Goal: Task Accomplishment & Management: Complete application form

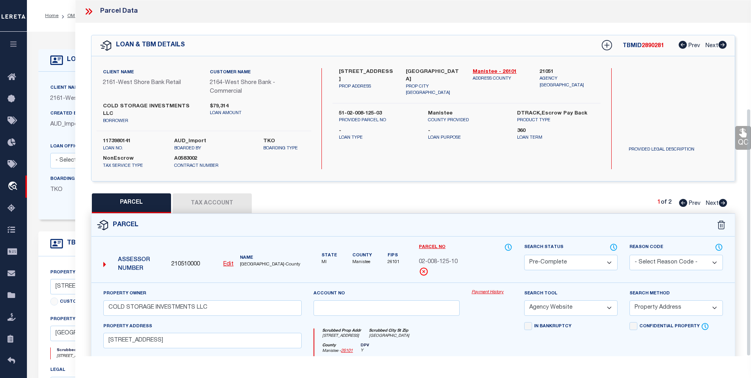
select select "PC"
select select "AGW"
select select "ADD"
select select "4314"
select select "NonEscrow"
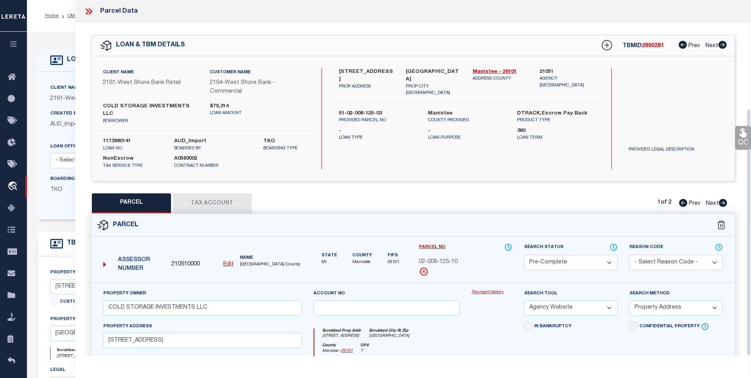
select select
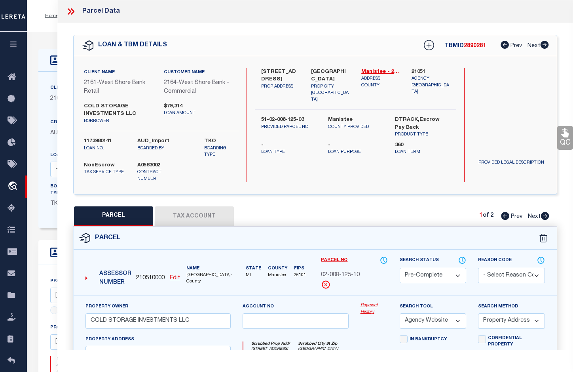
click at [72, 10] on icon at bounding box center [73, 11] width 4 height 6
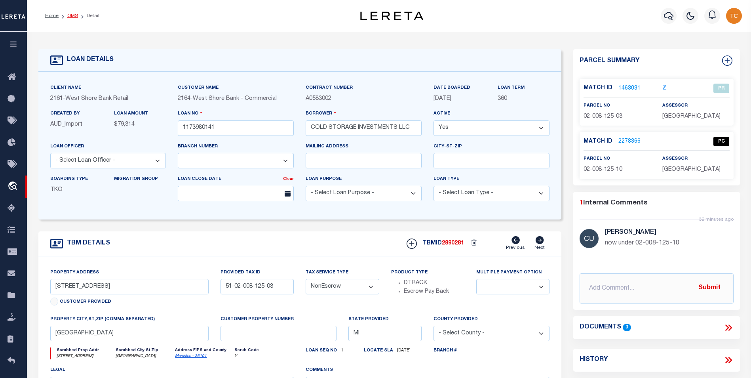
click at [69, 15] on link "OMS" at bounding box center [72, 15] width 11 height 5
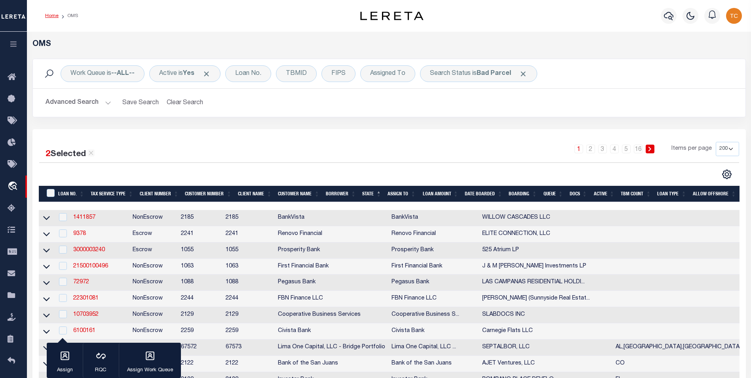
click at [53, 15] on link "Home" at bounding box center [51, 15] width 13 height 5
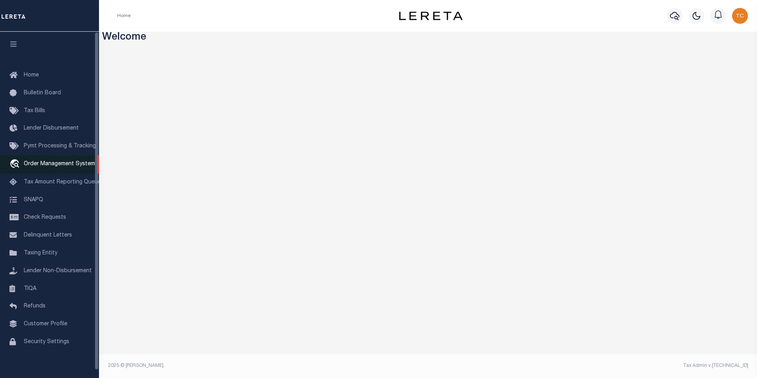
click at [35, 167] on span "Order Management System" at bounding box center [59, 164] width 71 height 6
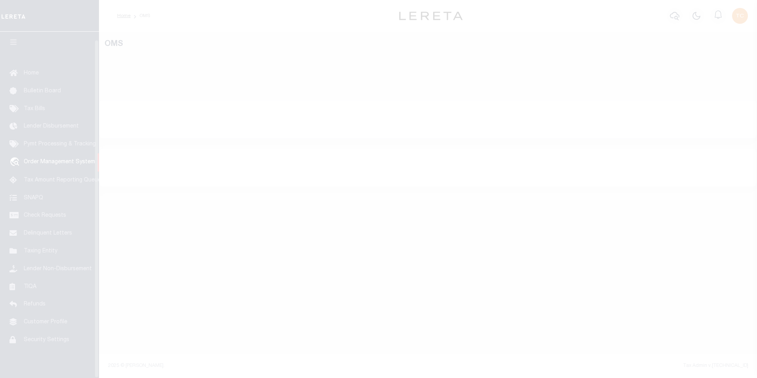
scroll to position [8, 0]
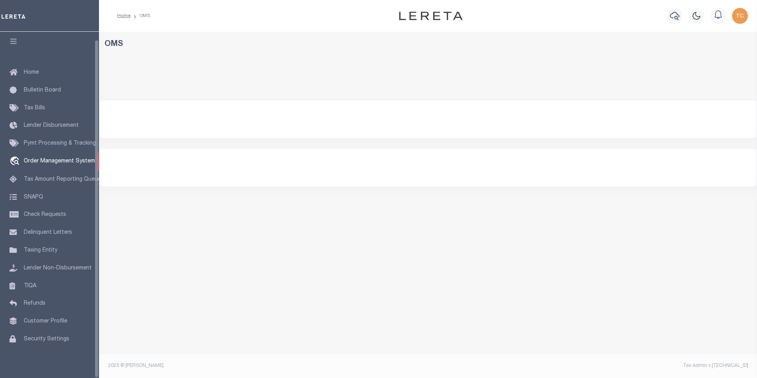
select select "200"
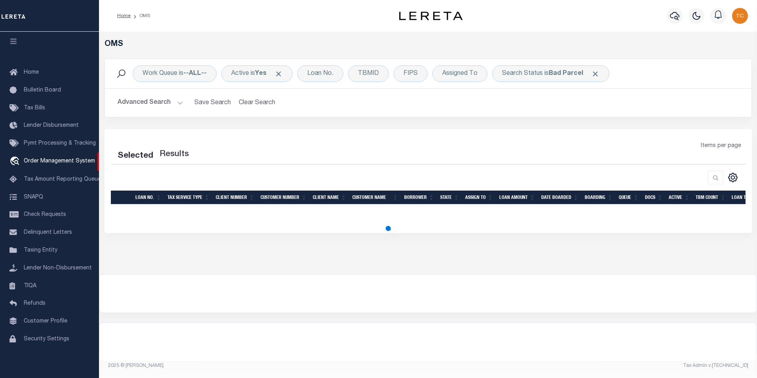
select select "200"
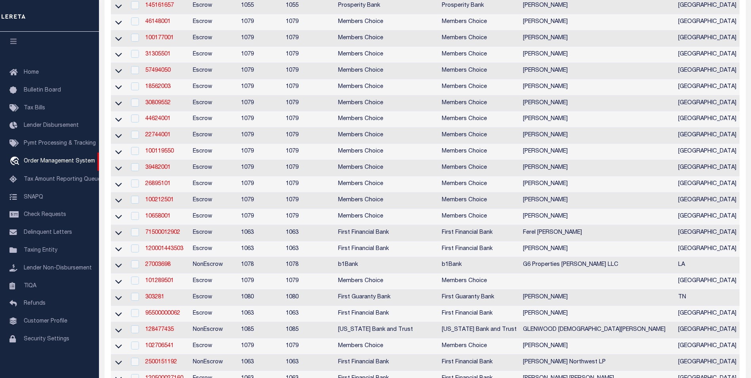
scroll to position [79, 0]
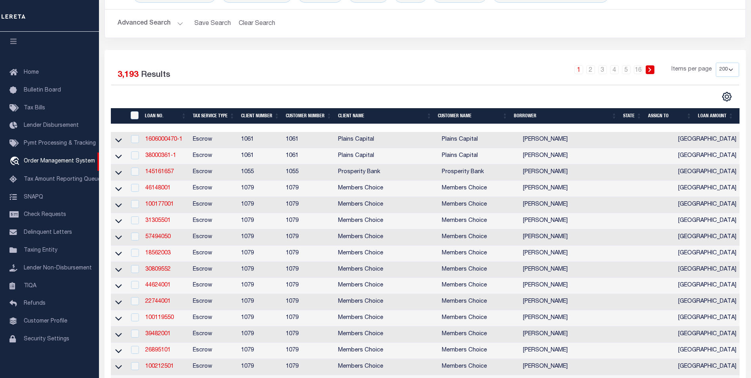
click at [633, 118] on th "State" at bounding box center [632, 116] width 25 height 16
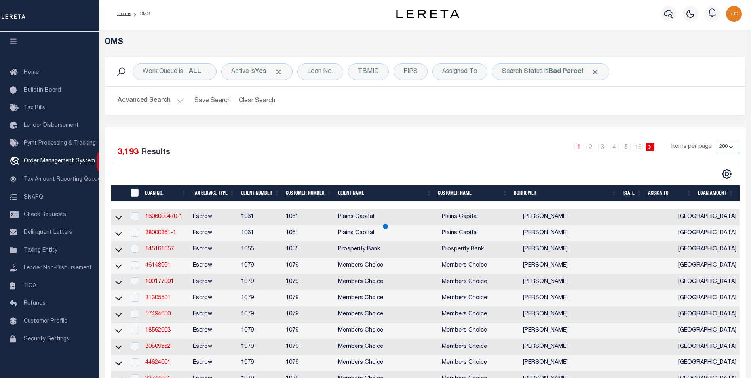
scroll to position [0, 0]
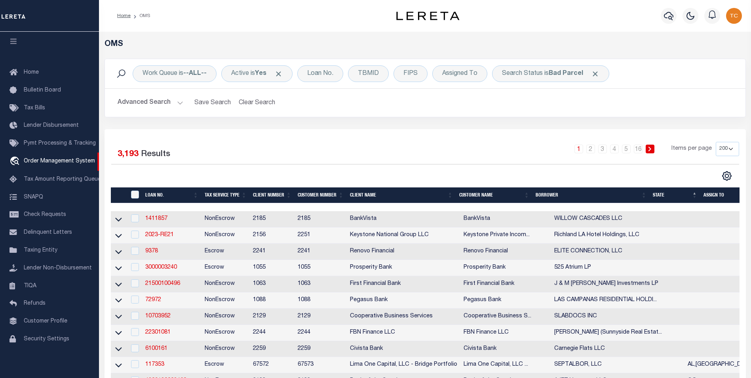
click at [633, 196] on th "BORROWER" at bounding box center [590, 195] width 117 height 16
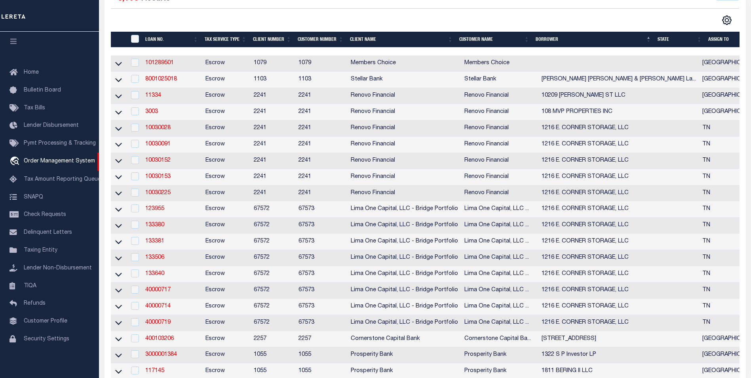
scroll to position [158, 0]
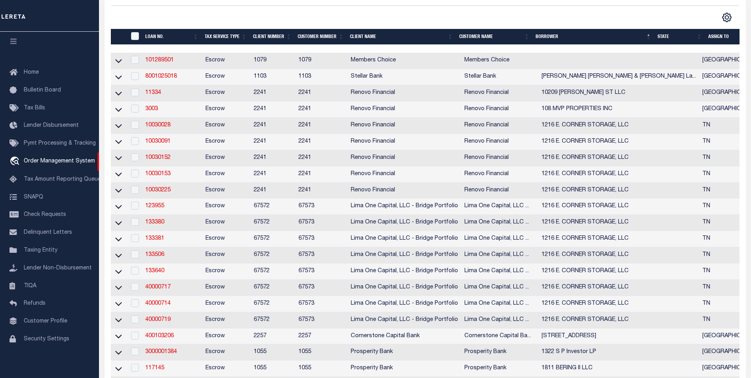
click at [665, 38] on th "State" at bounding box center [679, 37] width 51 height 16
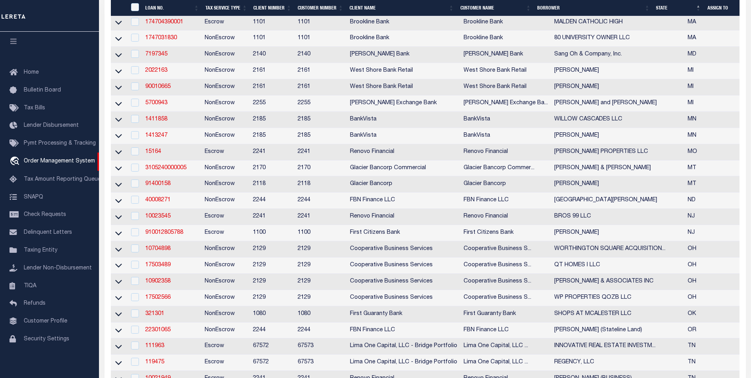
scroll to position [594, 0]
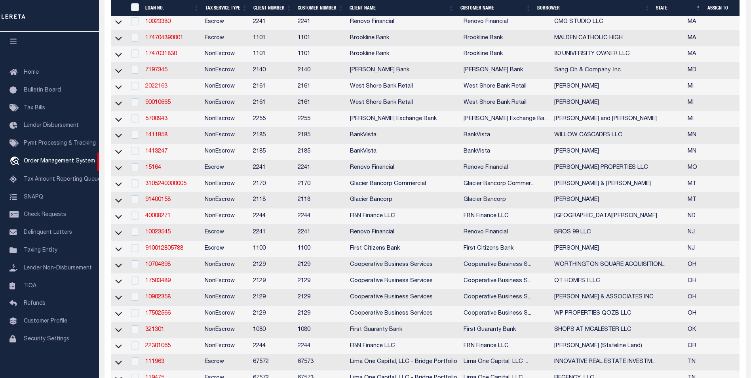
click at [164, 89] on link "2022163" at bounding box center [156, 87] width 22 height 6
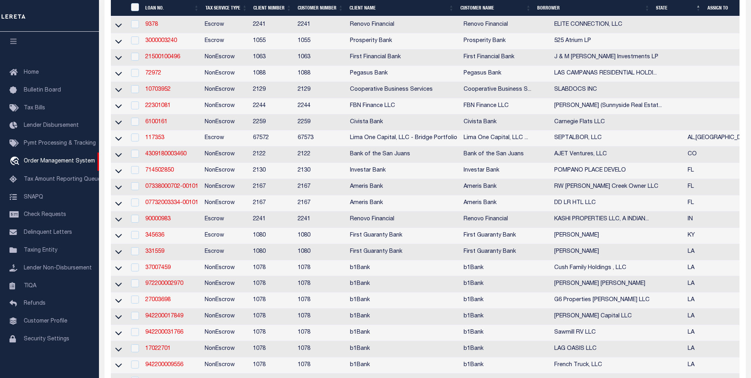
type input "2022163"
type input "MIGUEL OCHOA"
select select
select select "100"
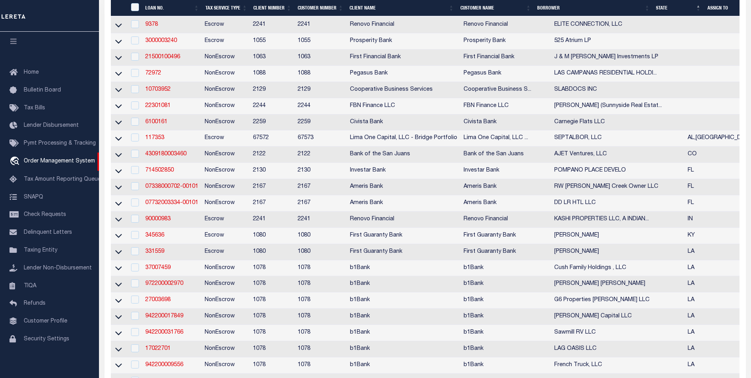
select select "NonEscrow"
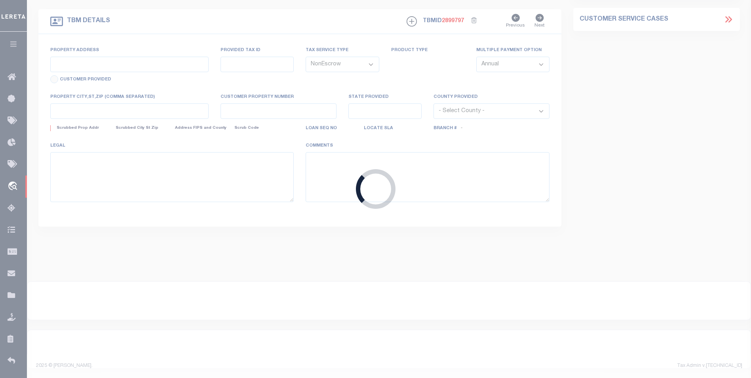
select select "4567"
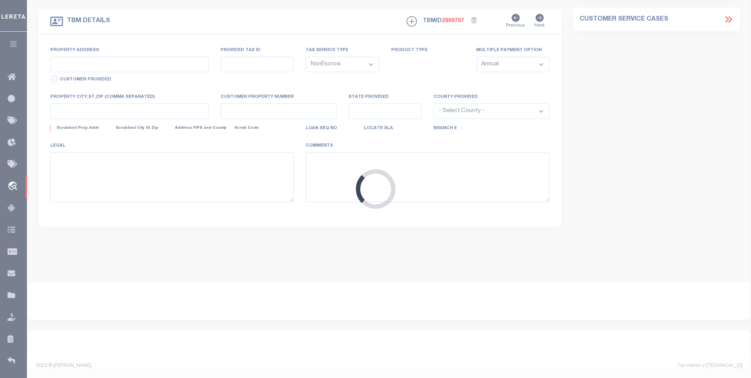
type input "14211 LAKE MICHIGAN DR"
type input "WEST OLIVE MI 494608970"
type input "MI"
select select
type textarea "70-08-19-300-076"
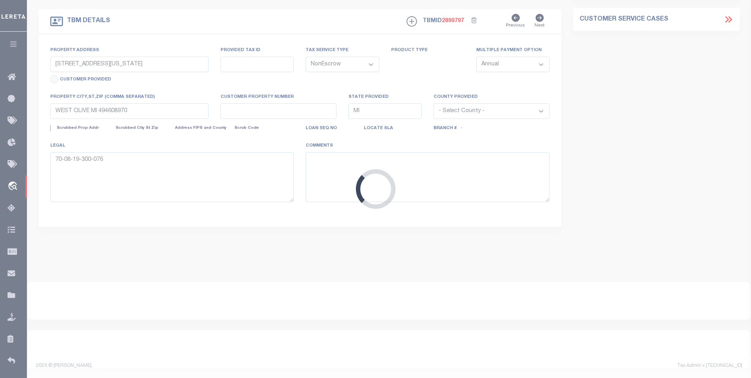
select select
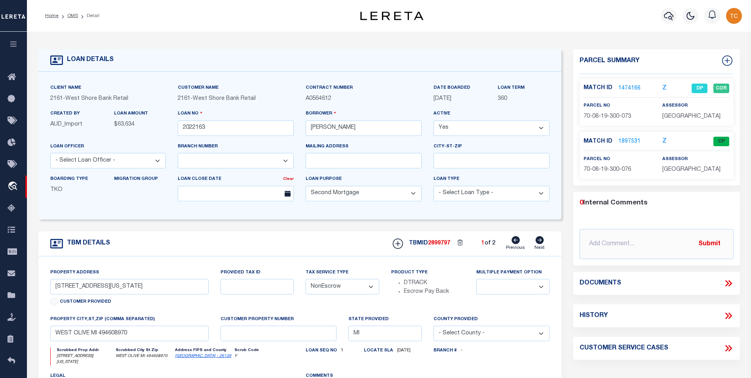
click at [629, 85] on link "1474166" at bounding box center [629, 88] width 22 height 8
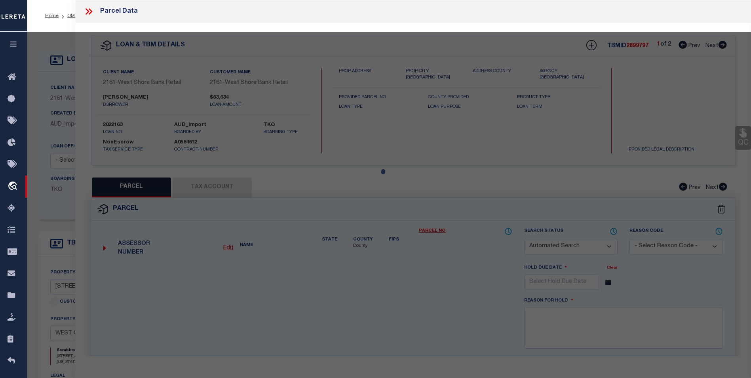
checkbox input "false"
select select "DP"
type input "OCHOA MIGUEL TRUST"
select select
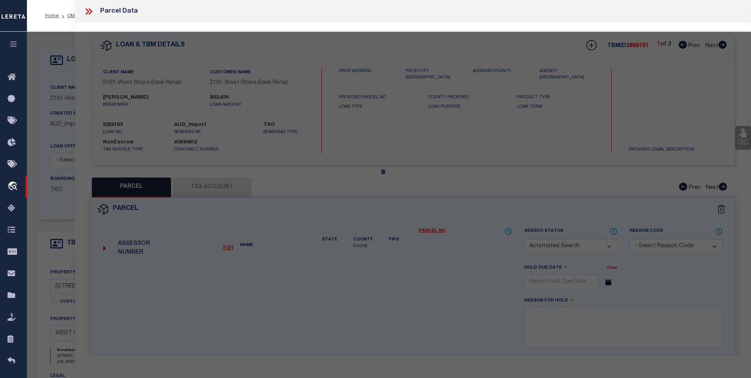
type input "14211 LAKE MICHIGAN DR"
checkbox input "false"
type textarea "PART OF S 1/2 OF SW FRL 1/4 COM S 89D 32M 10S E 834.16 FT FROM SW SEC COR, TH S…"
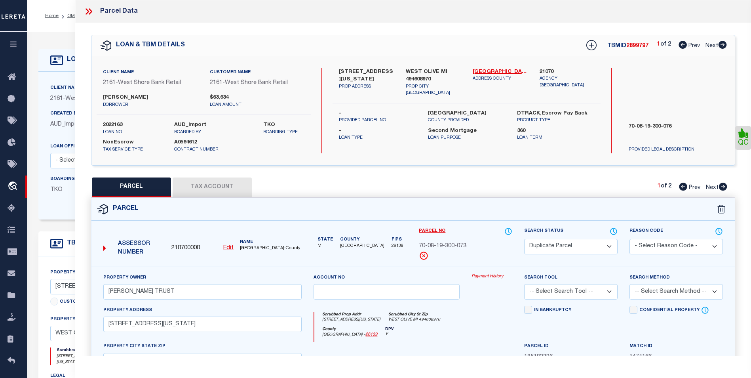
click at [723, 47] on icon at bounding box center [722, 45] width 8 height 8
select select "AS"
checkbox input "false"
select select "CP"
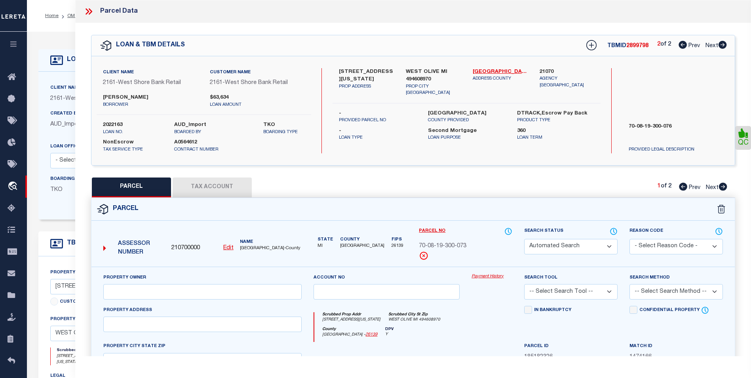
type input "OCHOA MIGUEL TRUST"
select select
type input "14211 LAKE MICHIGAN DR"
checkbox input "false"
type textarea "PART OF S 1/2 OF SW FRL 1/4 COM S 89D 32M 10S E 834.16 FT FROM SW SEC COR, TH S…"
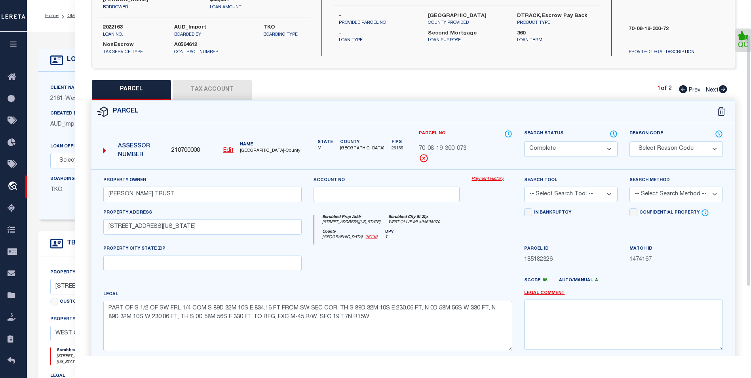
scroll to position [28, 0]
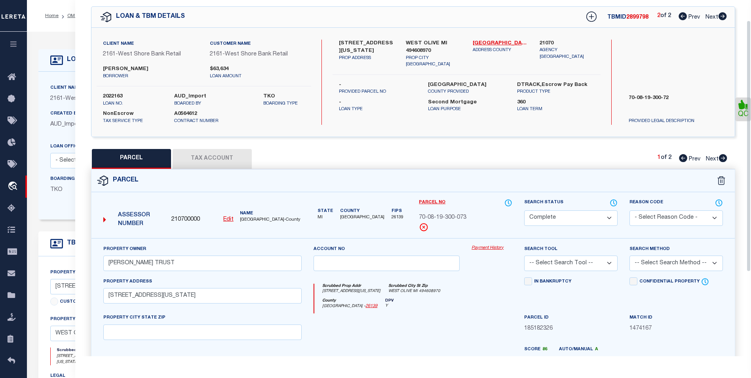
click at [722, 159] on icon at bounding box center [723, 158] width 8 height 8
select select "AS"
checkbox input "false"
select select "BP"
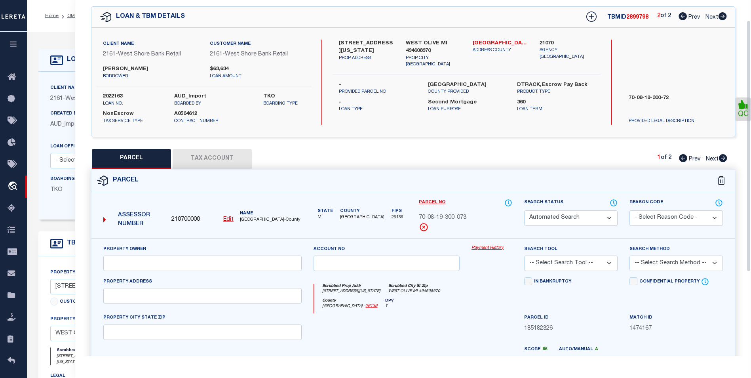
checkbox input "false"
type textarea "INCORRECT PARCEL ID"
click at [683, 159] on icon at bounding box center [683, 158] width 8 height 8
select select "AS"
checkbox input "false"
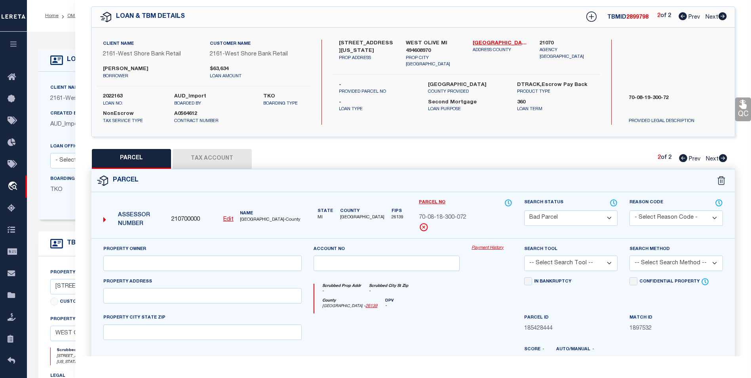
checkbox input "false"
select select "CP"
type input "OCHOA MIGUEL TRUST"
select select
type input "14211 LAKE MICHIGAN DR"
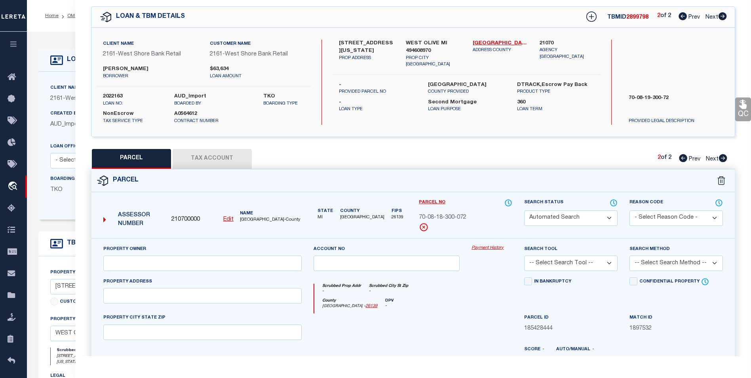
checkbox input "false"
type textarea "PART OF S 1/2 OF SW FRL 1/4 COM S 89D 32M 10S E 834.16 FT FROM SW SEC COR, TH S…"
click at [725, 159] on icon at bounding box center [723, 158] width 8 height 8
select select "AS"
checkbox input "false"
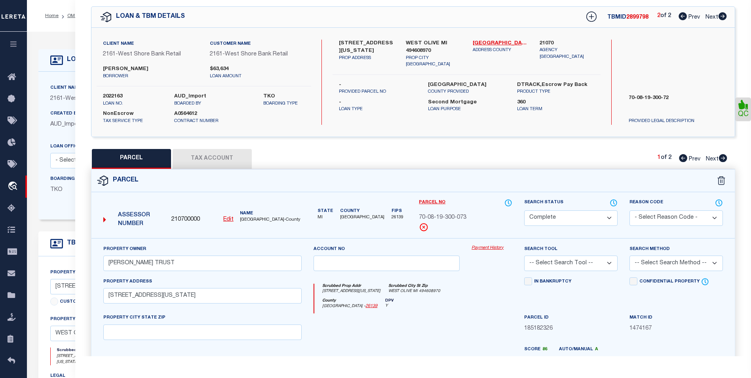
checkbox input "false"
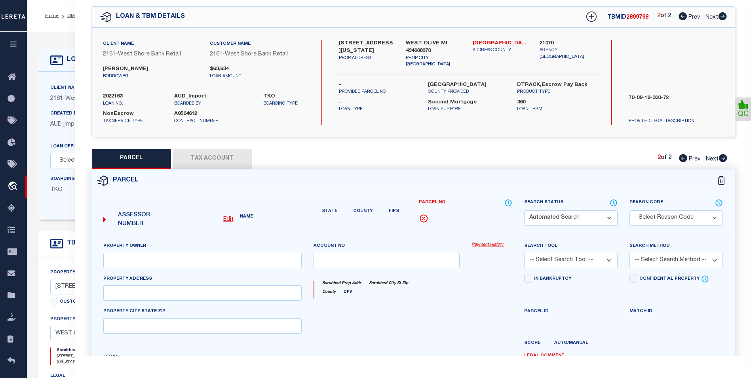
select select "BP"
checkbox input "false"
type textarea "INCORRECT PARCEL ID"
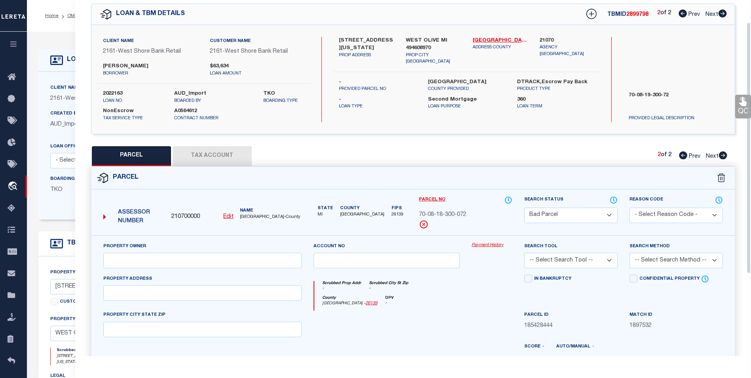
scroll to position [0, 0]
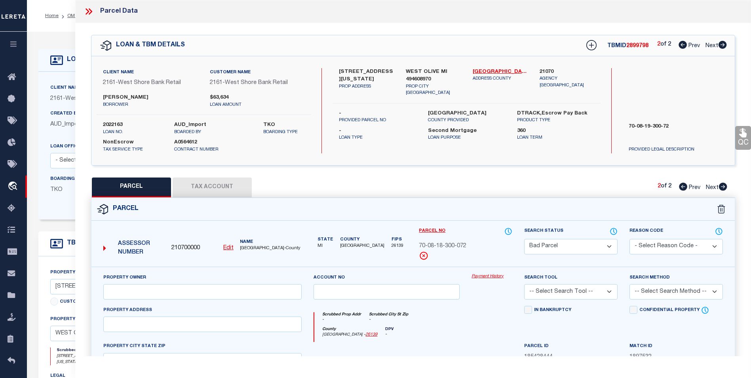
click at [90, 8] on icon at bounding box center [89, 11] width 10 height 10
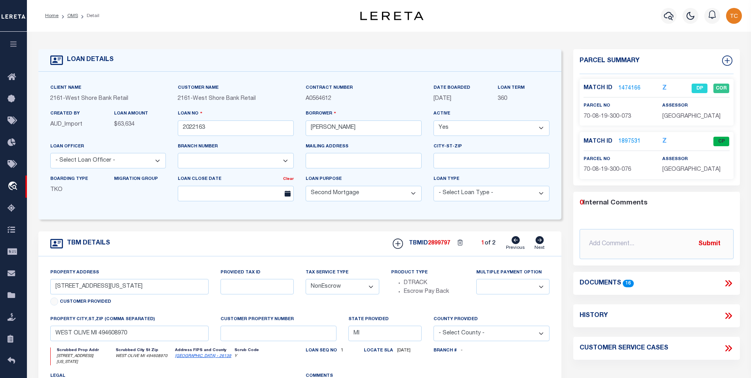
click at [630, 88] on link "1474166" at bounding box center [629, 88] width 22 height 8
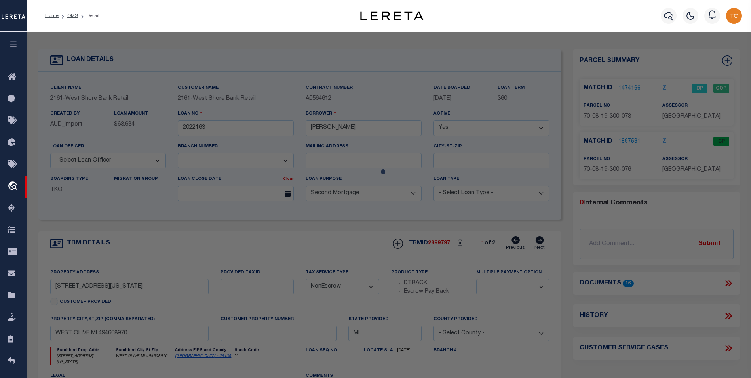
select select "AS"
checkbox input "false"
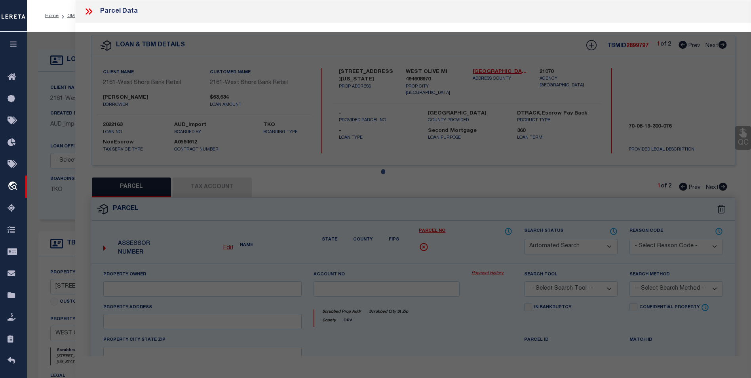
select select "DP"
type input "OCHOA MIGUEL TRUST"
select select
type input "14211 LAKE MICHIGAN DR"
checkbox input "false"
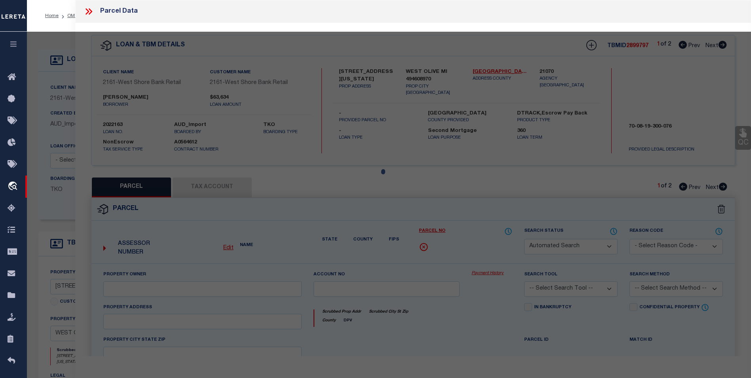
type textarea "PART OF S 1/2 OF SW FRL 1/4 COM S 89D 32M 10S E 834.16 FT FROM SW SEC COR, TH S…"
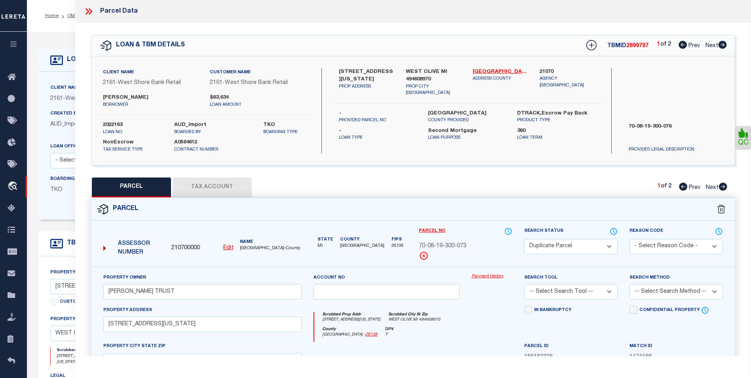
click at [723, 44] on icon at bounding box center [722, 45] width 8 height 8
select select "AS"
checkbox input "false"
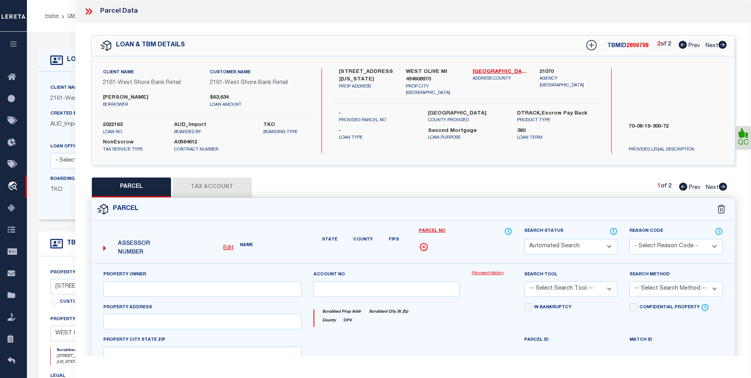
select select "CP"
type input "OCHOA MIGUEL TRUST"
select select
type input "14211 LAKE MICHIGAN DR"
checkbox input "false"
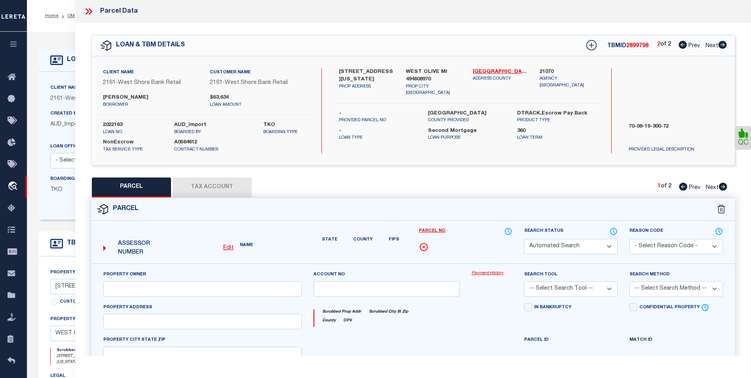
type textarea "PART OF S 1/2 OF SW FRL 1/4 COM S 89D 32M 10S E 834.16 FT FROM SW SEC COR, TH S…"
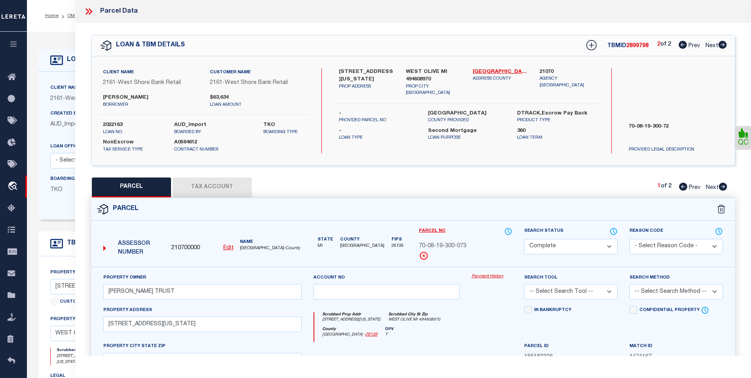
click at [722, 185] on icon at bounding box center [723, 186] width 8 height 8
select select "AS"
checkbox input "false"
select select "BP"
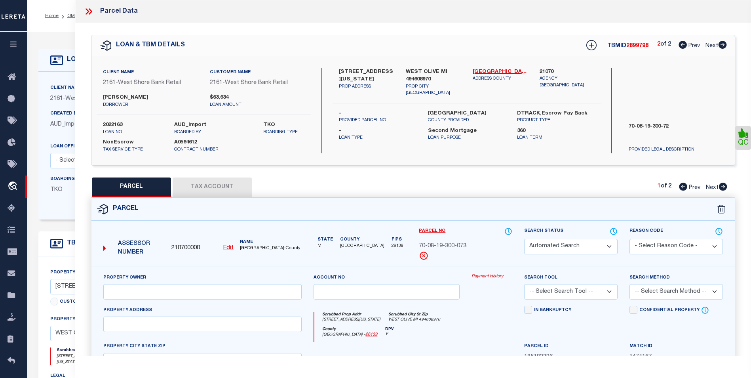
checkbox input "false"
type textarea "INCORRECT PARCEL ID"
click at [244, 184] on button "Tax Account" at bounding box center [212, 187] width 79 height 20
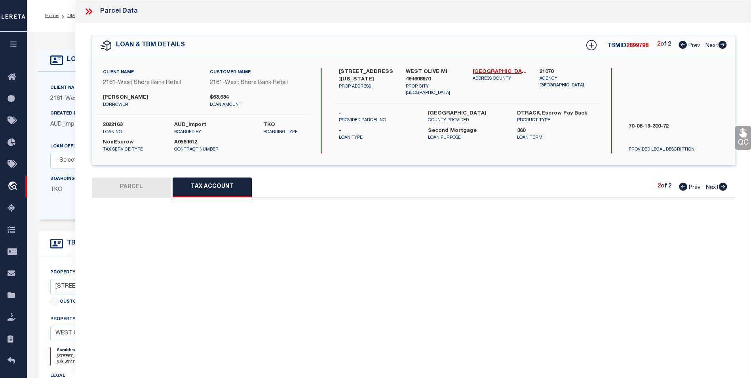
select select "100"
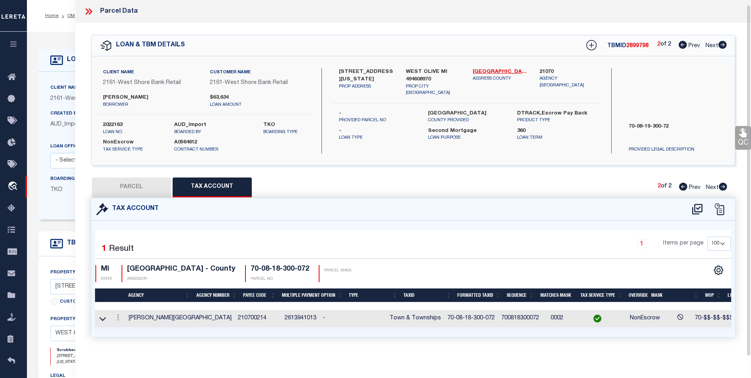
scroll to position [5, 0]
click at [131, 185] on button "PARCEL" at bounding box center [131, 187] width 79 height 20
select select "AS"
checkbox input "false"
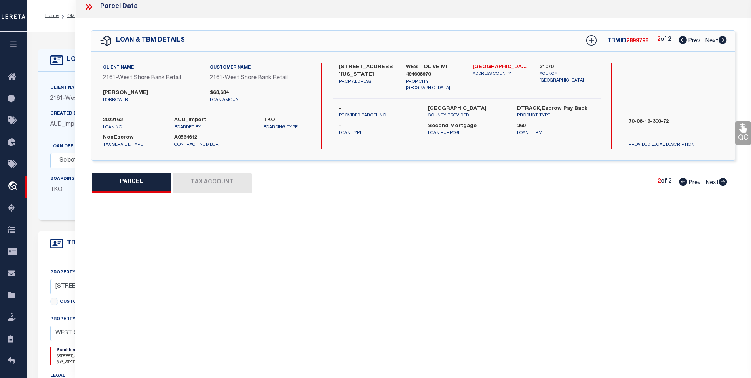
select select "BP"
checkbox input "false"
type textarea "INCORRECT PARCEL ID"
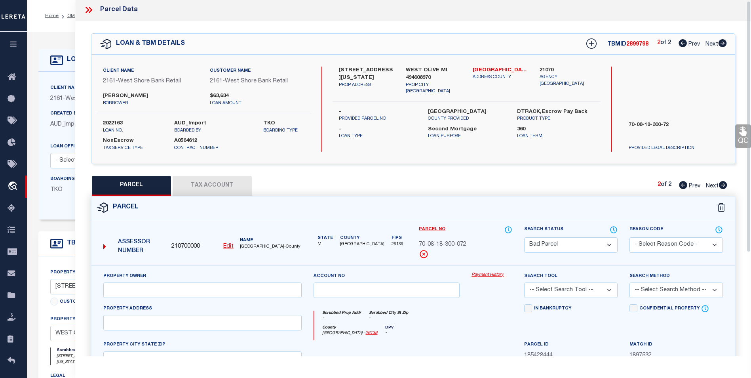
scroll to position [0, 0]
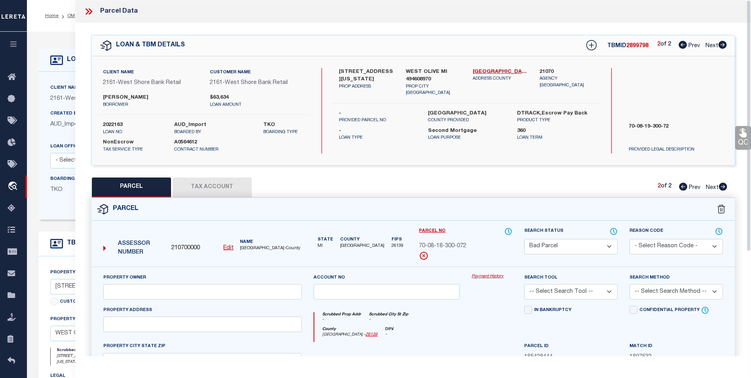
click at [89, 11] on icon at bounding box center [89, 11] width 10 height 10
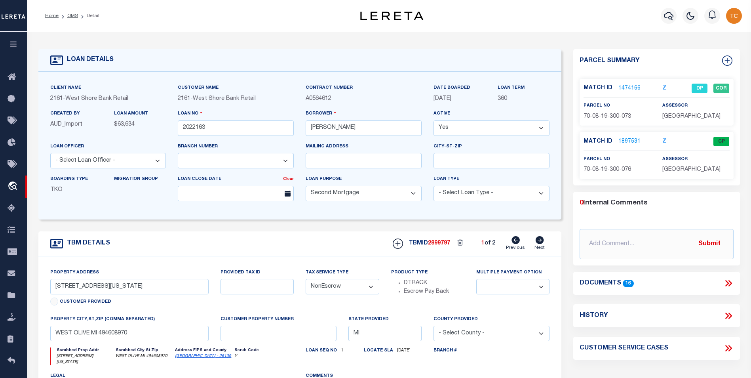
click at [634, 85] on link "1474166" at bounding box center [629, 88] width 22 height 8
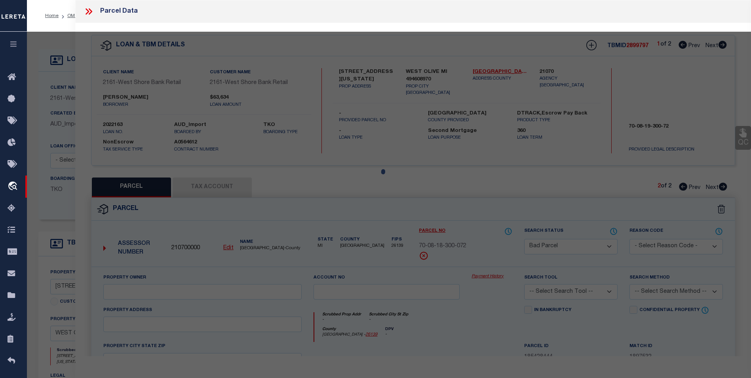
select select "AS"
checkbox input "false"
select select "DP"
type input "OCHOA MIGUEL TRUST"
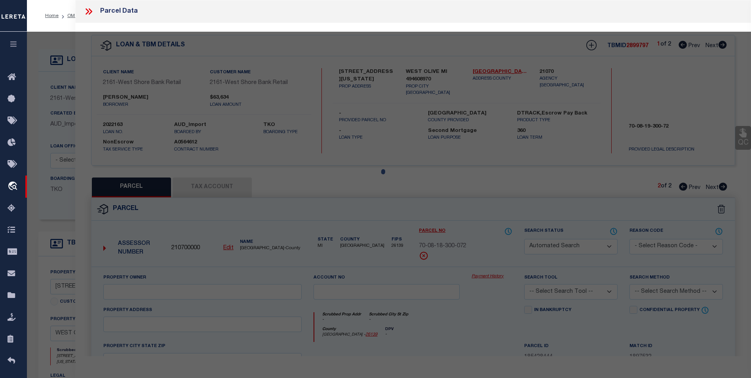
select select
type input "14211 LAKE MICHIGAN DR"
checkbox input "false"
type textarea "PART OF S 1/2 OF SW FRL 1/4 COM S 89D 32M 10S E 834.16 FT FROM SW SEC COR, TH S…"
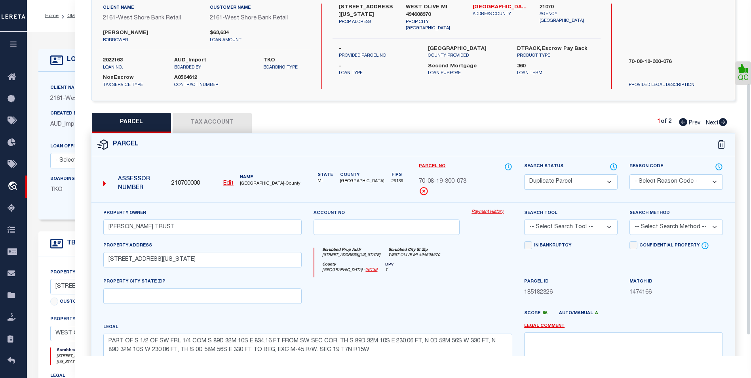
scroll to position [28, 0]
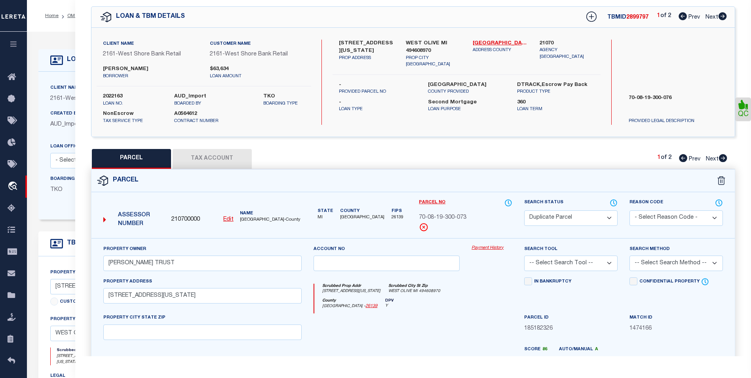
click at [723, 157] on icon at bounding box center [722, 158] width 9 height 8
select select "AS"
checkbox input "false"
select select "CP"
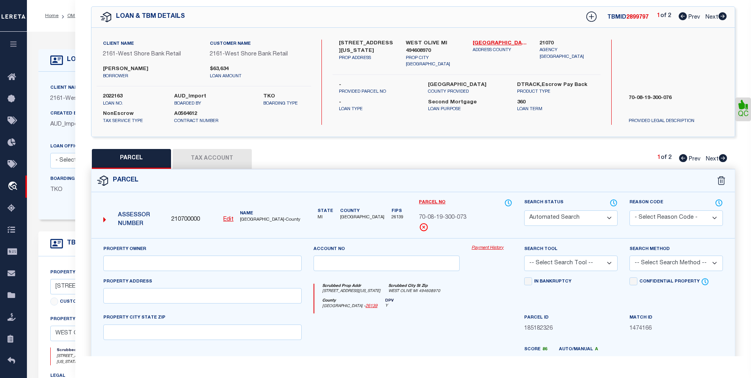
checkbox input "false"
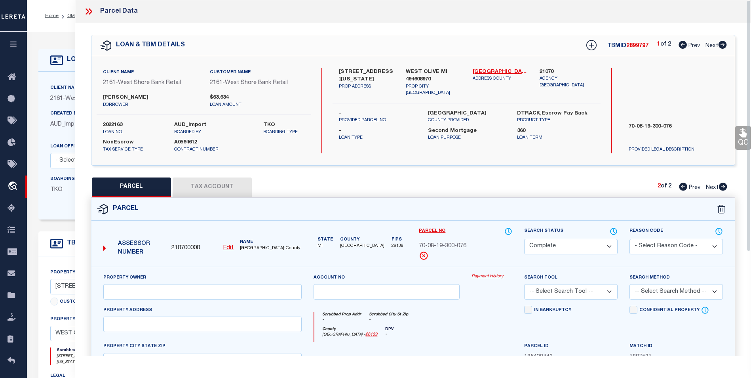
click at [722, 47] on icon at bounding box center [722, 45] width 8 height 8
select select "AS"
checkbox input "false"
select select "CP"
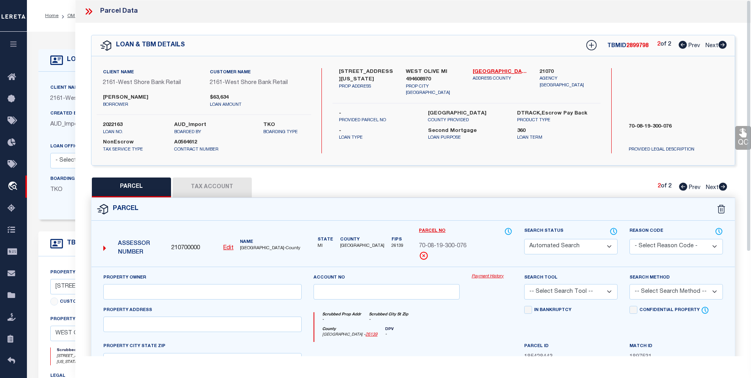
type input "OCHOA MIGUEL TRUST"
select select
type input "14211 LAKE MICHIGAN DR"
checkbox input "false"
type textarea "PART OF S 1/2 OF SW FRL 1/4 COM S 89D 32M 10S E 834.16 FT FROM SW SEC COR, TH S…"
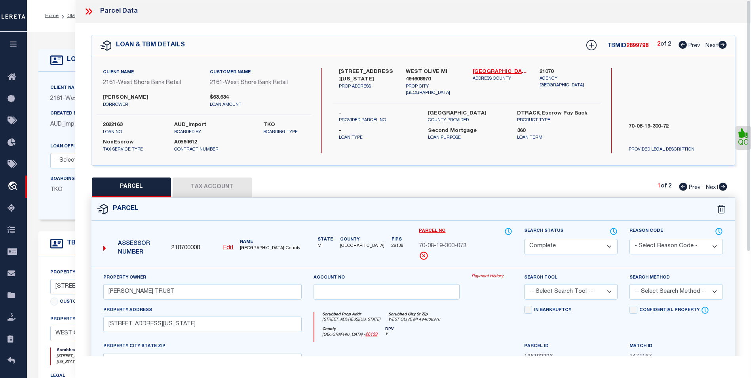
click at [723, 186] on icon at bounding box center [723, 186] width 8 height 8
select select "AS"
checkbox input "false"
select select "BP"
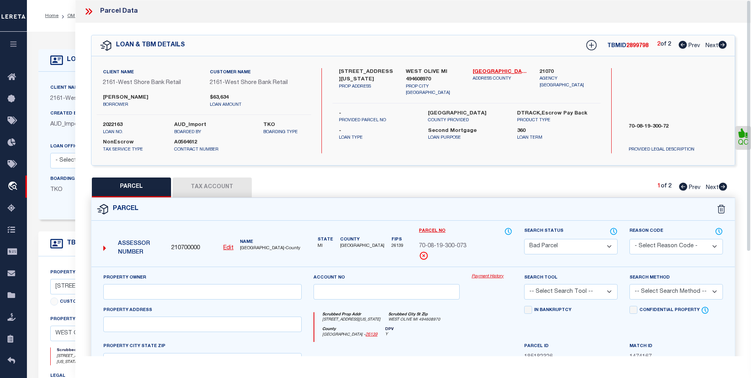
checkbox input "false"
type textarea "INCORRECT PARCEL ID"
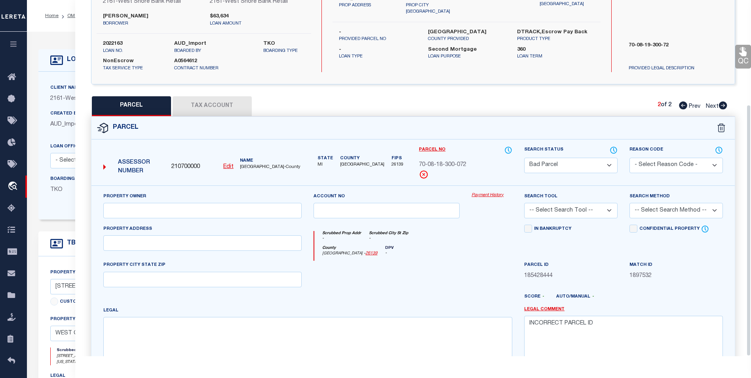
scroll to position [147, 0]
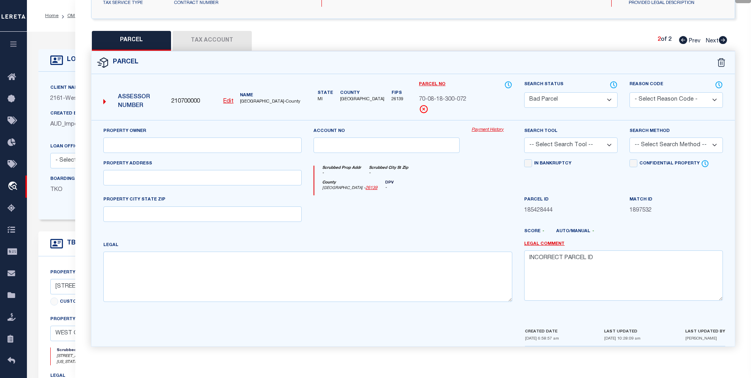
click at [579, 100] on select "Automated Search Bad Parcel Complete Duplicate Parcel High Dollar Reporting In …" at bounding box center [570, 99] width 93 height 15
select select "PR"
click at [524, 92] on select "Automated Search Bad Parcel Complete Duplicate Parcel High Dollar Reporting In …" at bounding box center [570, 99] width 93 height 15
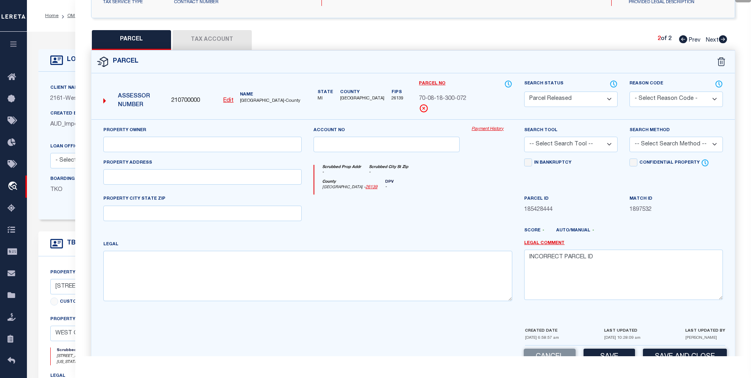
click at [607, 141] on select "-- Select Search Tool -- 3rd Party Website Agency File Agency Website ATLS CNV-…" at bounding box center [570, 144] width 93 height 15
select select "AGF"
click at [524, 137] on select "-- Select Search Tool -- 3rd Party Website Agency File Agency Website ATLS CNV-…" at bounding box center [570, 144] width 93 height 15
click at [654, 145] on select "-- Select Search Method -- Property Address Legal Liability Info Provided" at bounding box center [675, 144] width 93 height 15
select select "ADD"
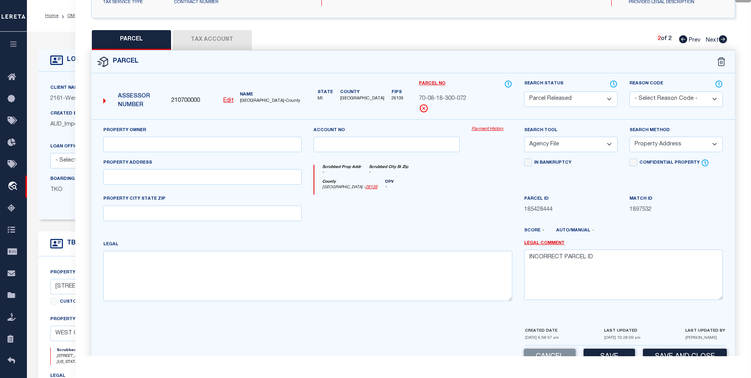
click at [629, 137] on select "-- Select Search Method -- Property Address Legal Liability Info Provided" at bounding box center [675, 144] width 93 height 15
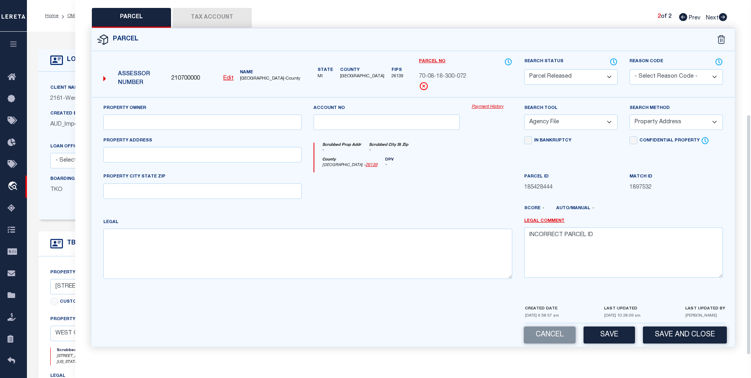
scroll to position [171, 0]
click at [608, 332] on button "Save" at bounding box center [608, 334] width 51 height 17
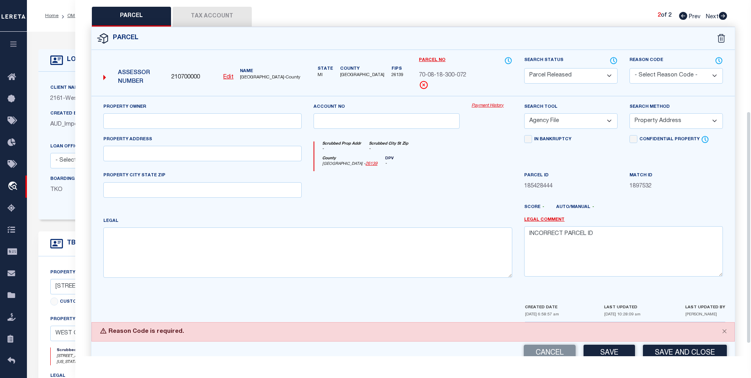
click at [646, 73] on select "- Select Reason Code - 099 - Other (Provide additional detail) ACT - Agency Cha…" at bounding box center [675, 75] width 93 height 15
select select "ACT"
click at [629, 68] on select "- Select Reason Code - 099 - Other (Provide additional detail) ACT - Agency Cha…" at bounding box center [675, 75] width 93 height 15
click at [619, 353] on button "Save" at bounding box center [608, 352] width 51 height 17
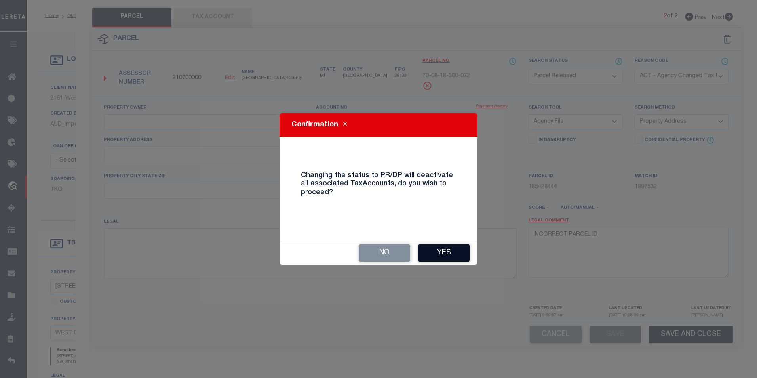
click at [446, 249] on button "Yes" at bounding box center [443, 252] width 51 height 17
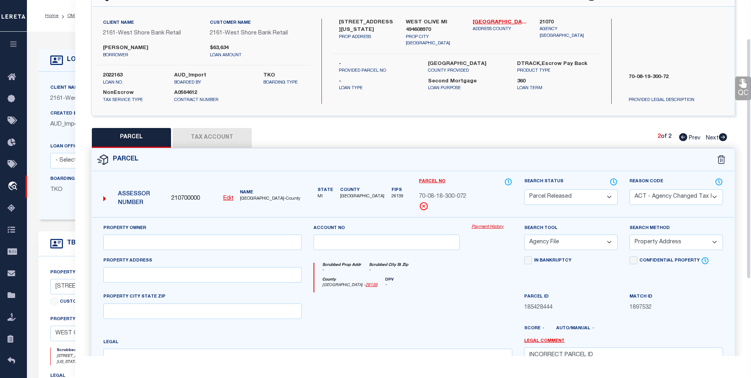
select select "AS"
select select
checkbox input "false"
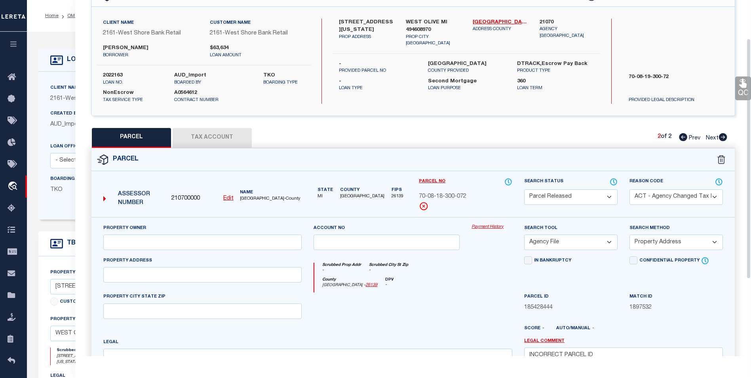
checkbox input "false"
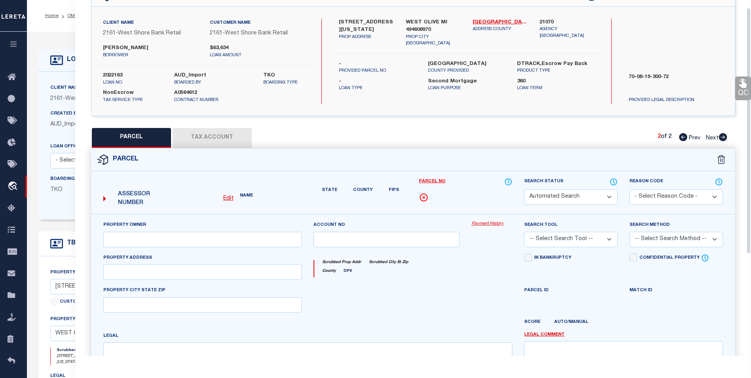
select select "PR"
select select "ACT"
select select "AGF"
select select "ADD"
type textarea "INCORRECT PARCEL ID"
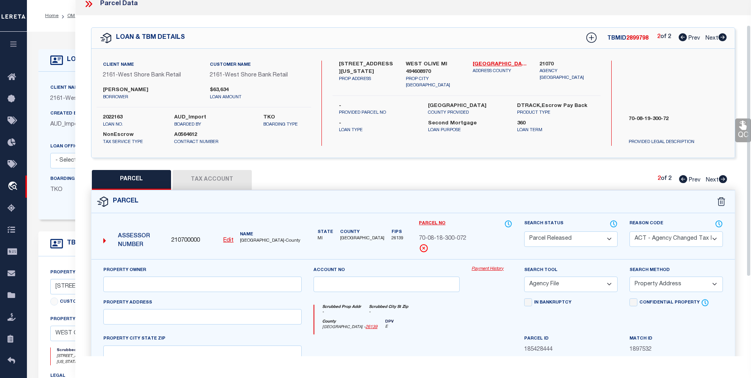
scroll to position [0, 0]
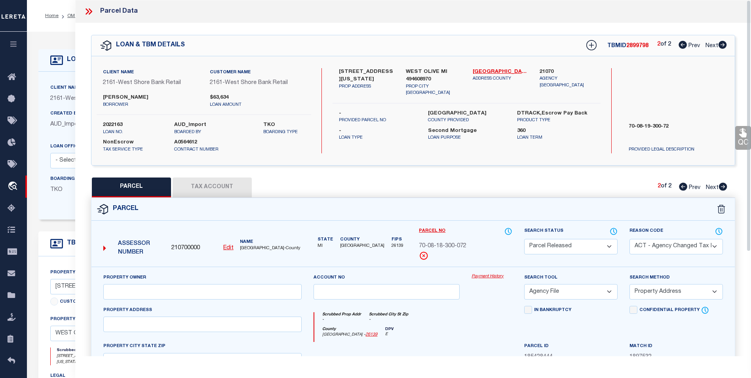
click at [89, 11] on icon at bounding box center [89, 11] width 10 height 10
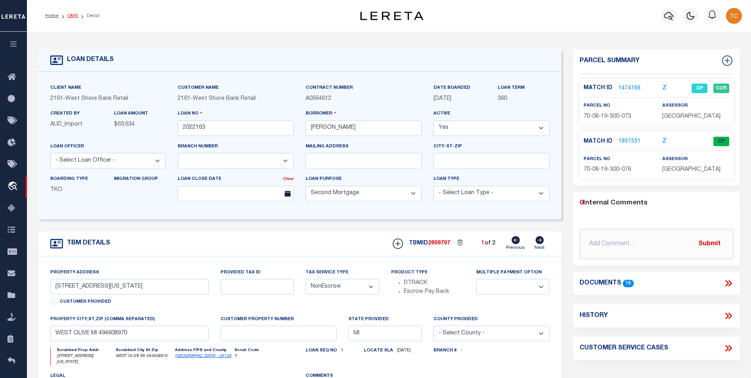
click at [71, 15] on link "OMS" at bounding box center [72, 15] width 11 height 5
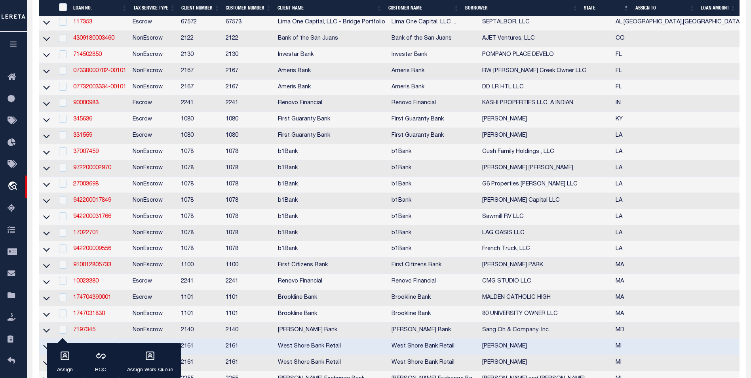
scroll to position [317, 0]
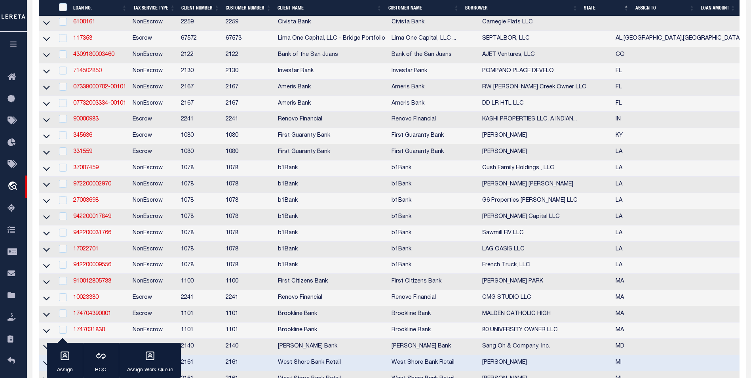
click at [95, 74] on link "714502850" at bounding box center [87, 71] width 28 height 6
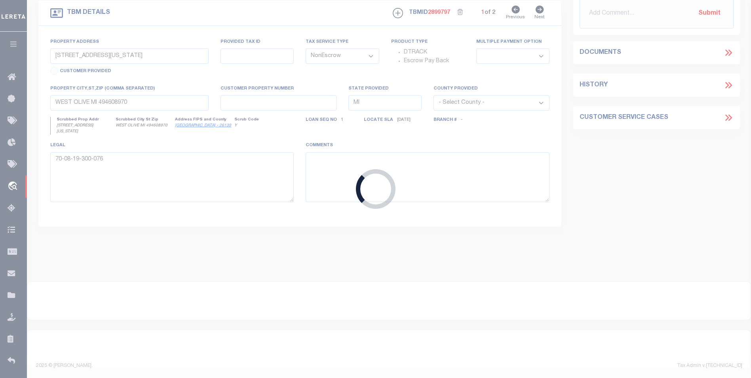
type input "714502850"
type input "POMPANO PLACE DEVELO"
select select
type input "219 BLUE LAKE RD"
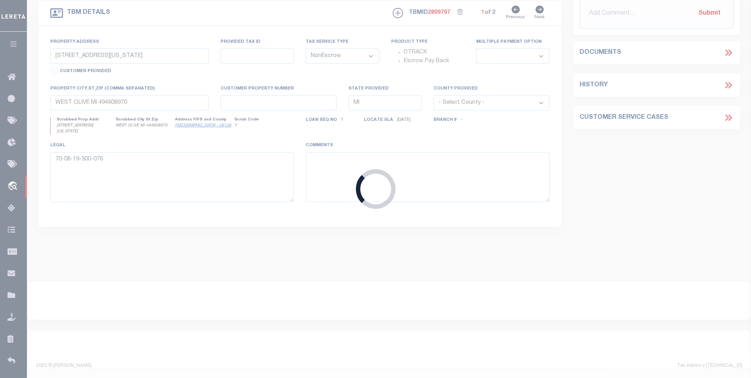
type input "SANTA ROSA BEACH FL 32459"
select select
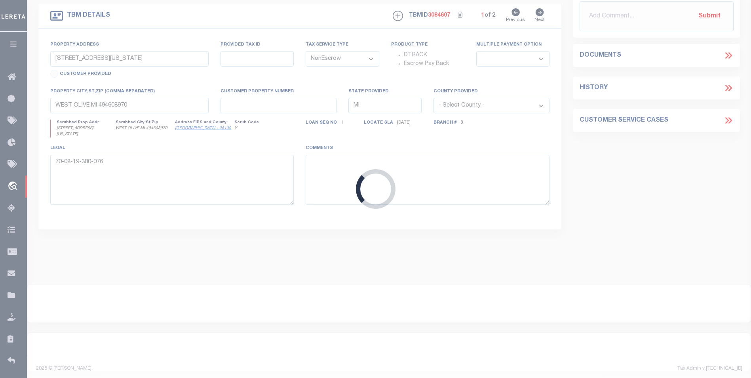
type input "LOT 177 SEC 36 T3S R18W WALTON COUNTY"
select select
type input "INLET BEACH FL 32461"
type input "132504"
type input "FL"
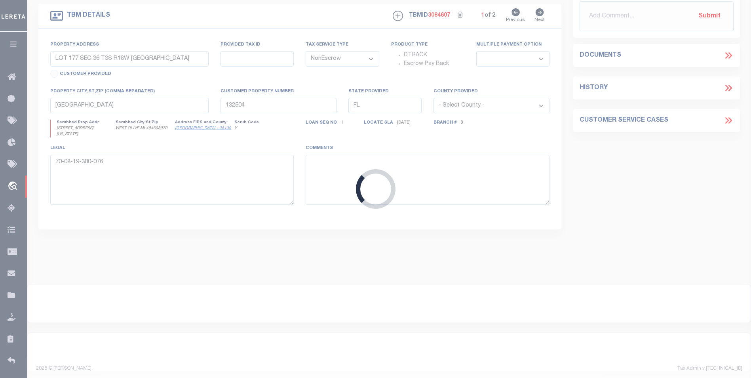
select select
select select "4941"
select select "2459"
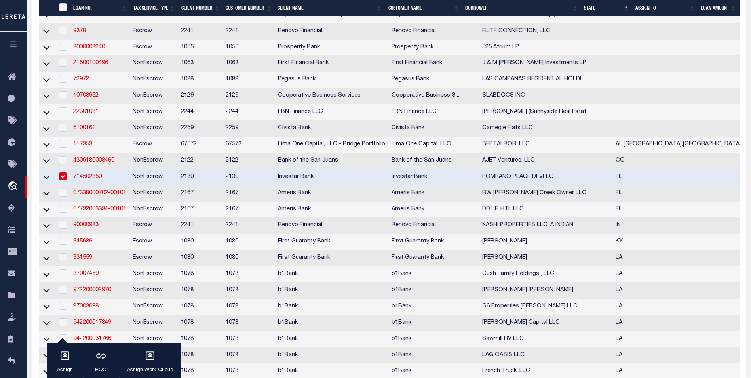
scroll to position [233, 0]
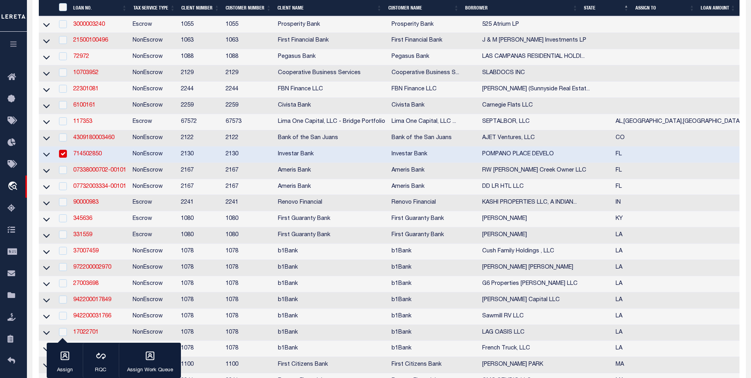
click at [64, 158] on input "checkbox" at bounding box center [63, 154] width 8 height 8
checkbox input "false"
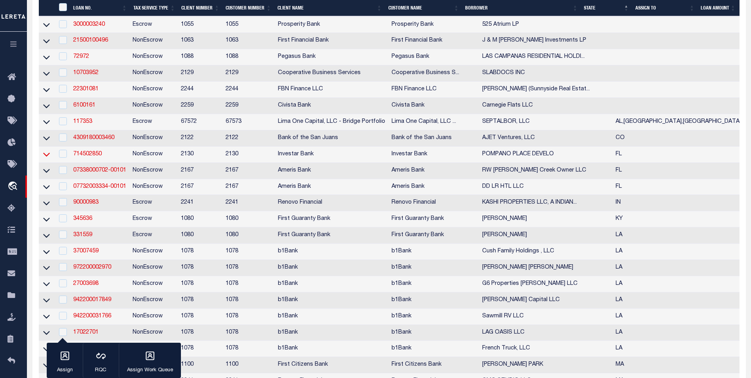
click at [49, 158] on icon at bounding box center [46, 154] width 7 height 8
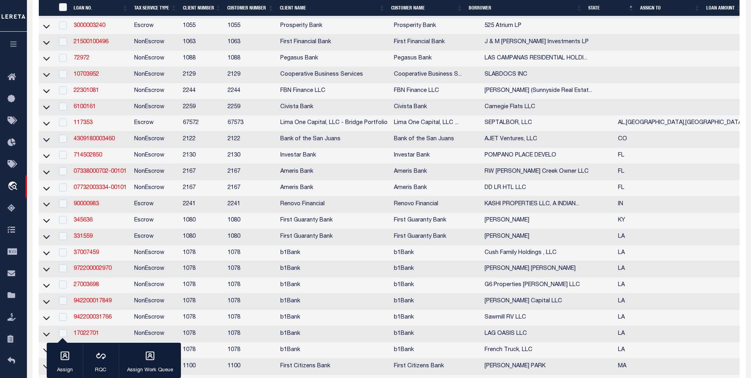
scroll to position [235, 0]
click at [43, 159] on icon at bounding box center [46, 154] width 7 height 8
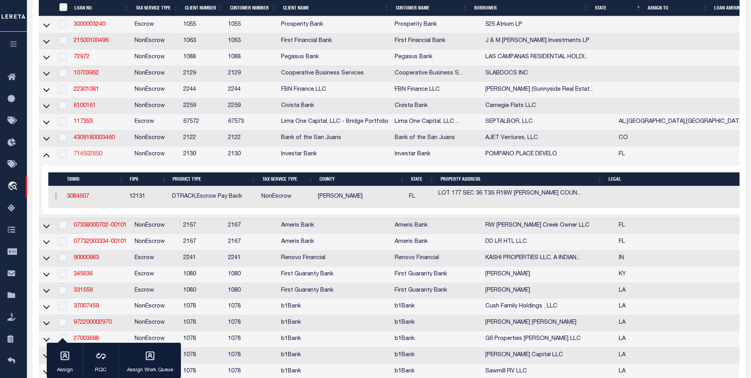
click at [99, 157] on link "714502850" at bounding box center [88, 154] width 28 height 6
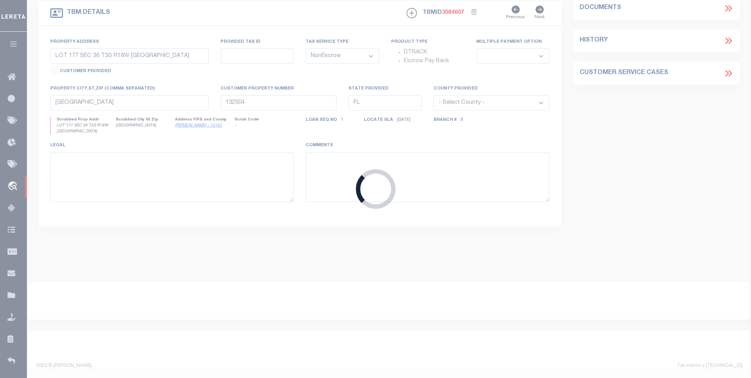
select select
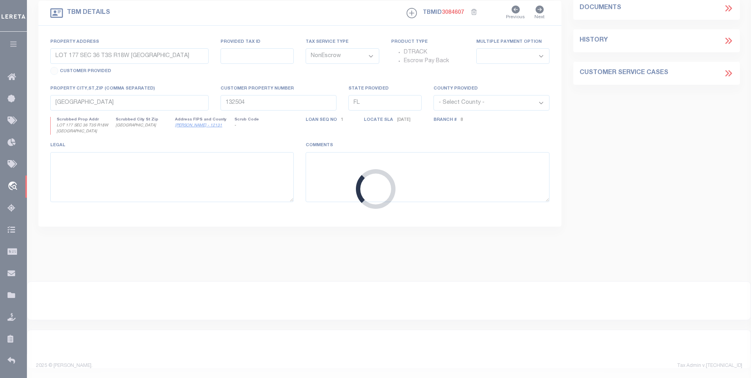
select select
select select "4941"
select select "2459"
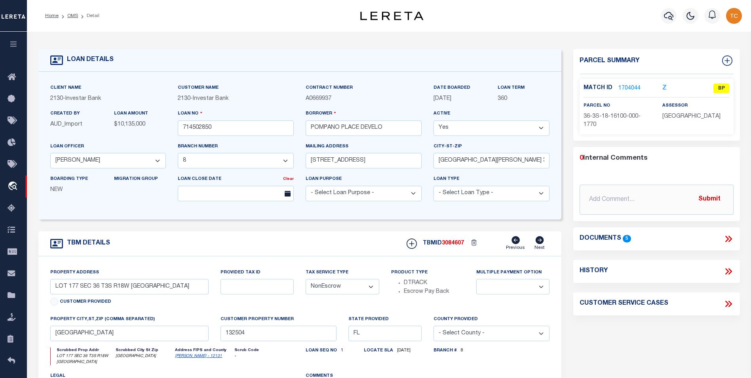
click at [626, 85] on link "1704044" at bounding box center [629, 88] width 22 height 8
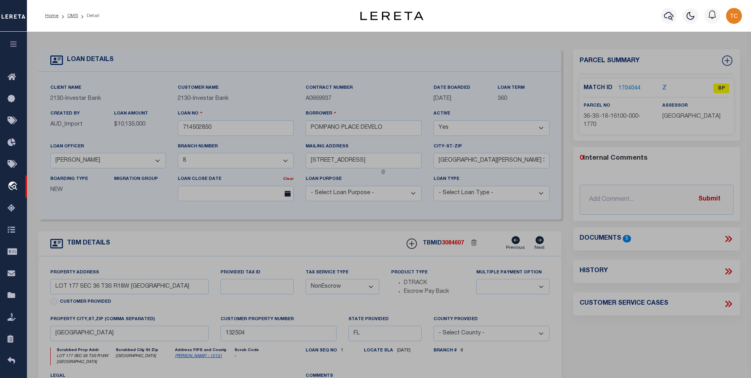
select select "AS"
select select
checkbox input "false"
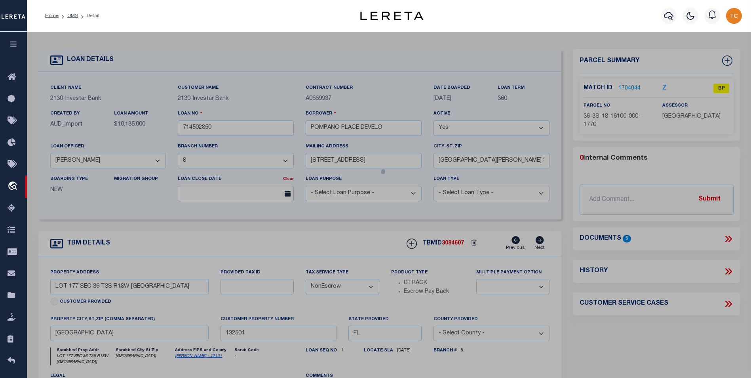
checkbox input "false"
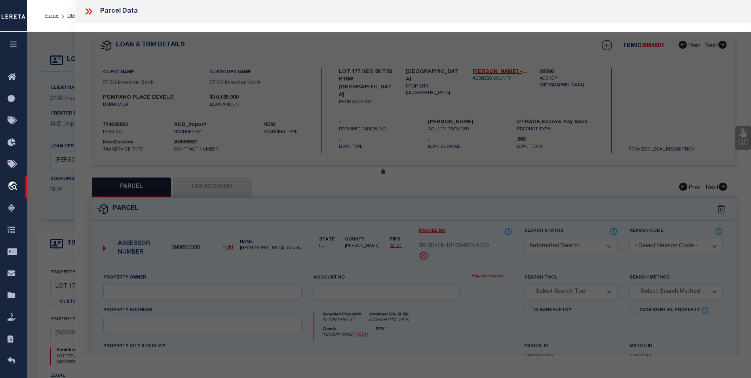
select select "BP"
type input "Subip LLC"
select select
type input "43 POMPANO ST"
checkbox input "false"
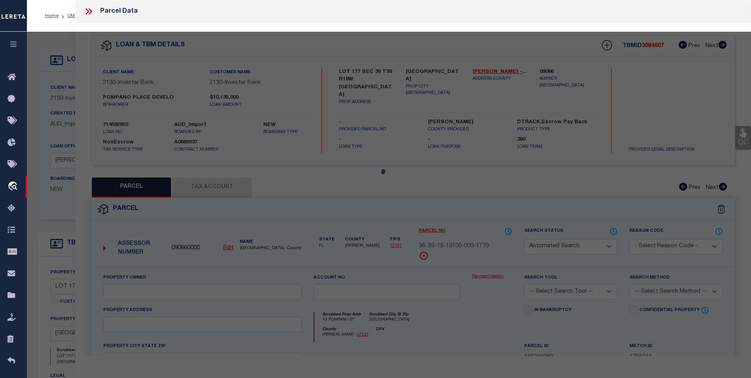
type input "INLET BEACH FL 32461"
type textarea "LOT 177 S/D OF SEC 36-3S-18W OR 2859-3418 OR 3185-3012 OR 3185-3019 OR 3240-4422"
type textarea "parcel is inactive for the year 2023"
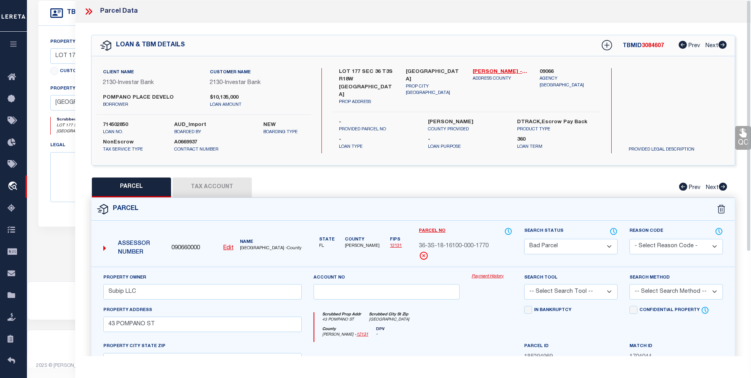
click at [87, 12] on icon at bounding box center [89, 11] width 10 height 10
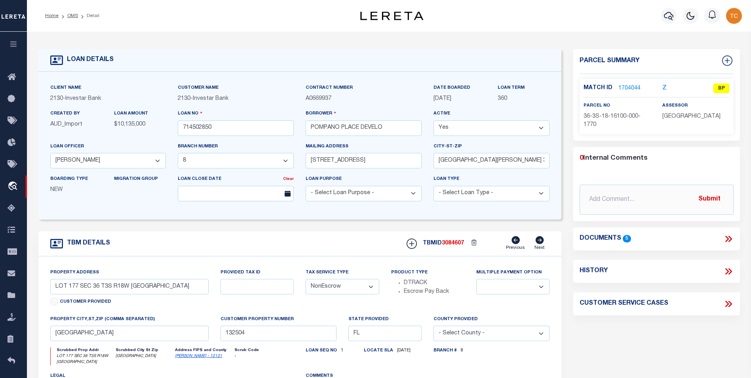
click at [731, 236] on icon at bounding box center [728, 238] width 10 height 10
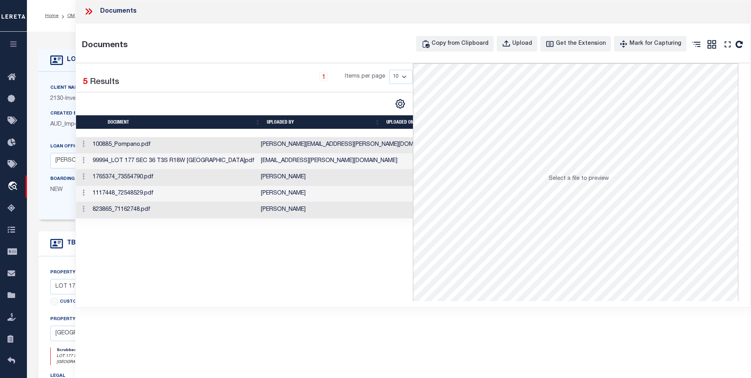
click at [303, 147] on td "Alicia.Chatman@accumatchcustomers.com" at bounding box center [352, 145] width 188 height 16
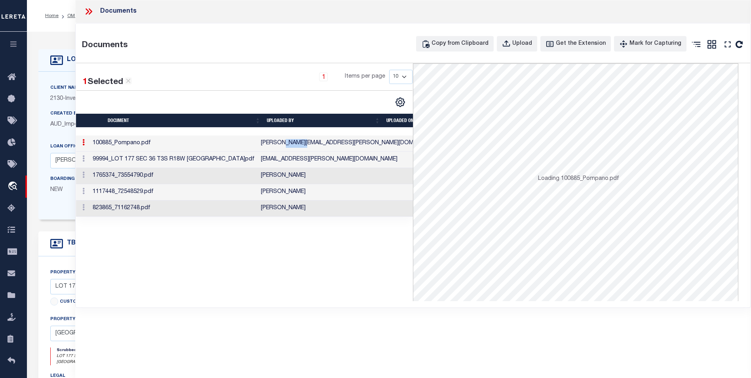
click at [303, 147] on td "Alicia.Chatman@accumatchcustomers.com" at bounding box center [352, 143] width 188 height 16
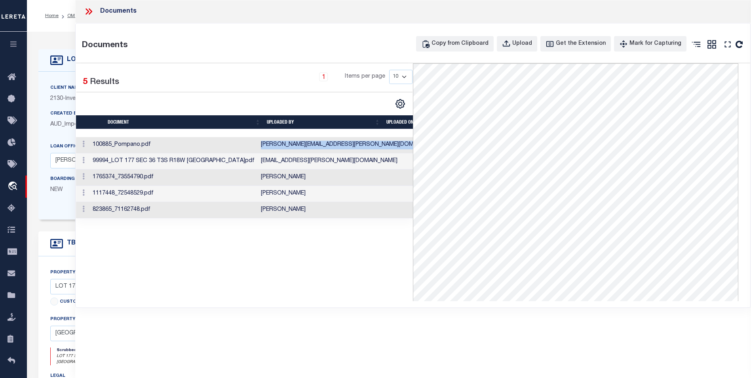
click at [303, 147] on td "Alicia.Chatman@accumatchcustomers.com" at bounding box center [352, 145] width 188 height 16
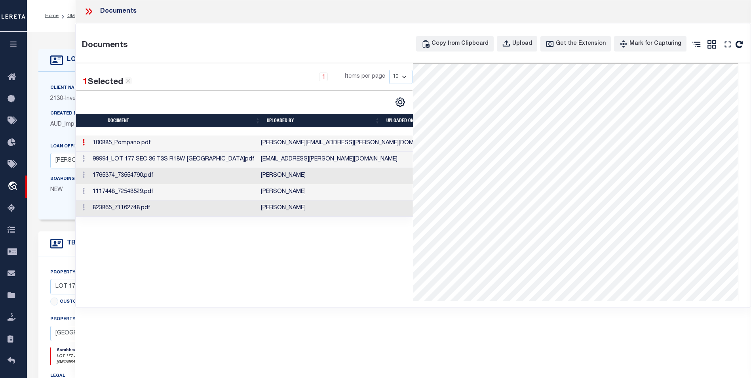
click at [302, 157] on td "Crystal.Mitchell@accumatchcustomers.com" at bounding box center [352, 160] width 188 height 16
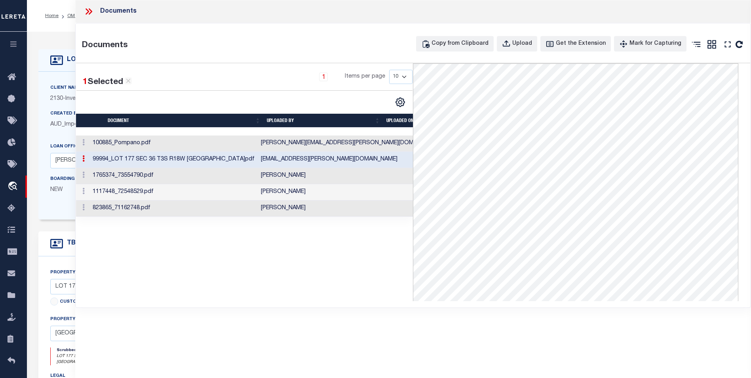
click at [293, 173] on td "[PERSON_NAME]" at bounding box center [352, 176] width 188 height 16
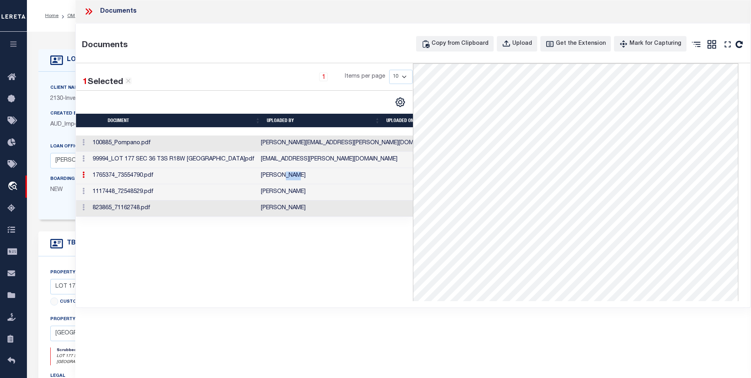
click at [293, 173] on td "[PERSON_NAME]" at bounding box center [352, 176] width 188 height 16
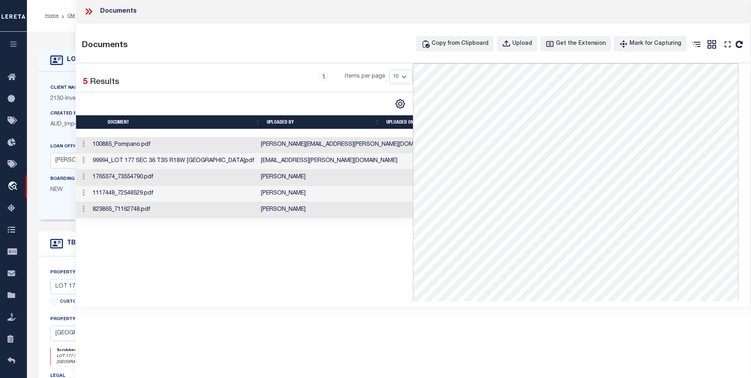
click at [313, 196] on td "[PERSON_NAME]" at bounding box center [352, 194] width 188 height 16
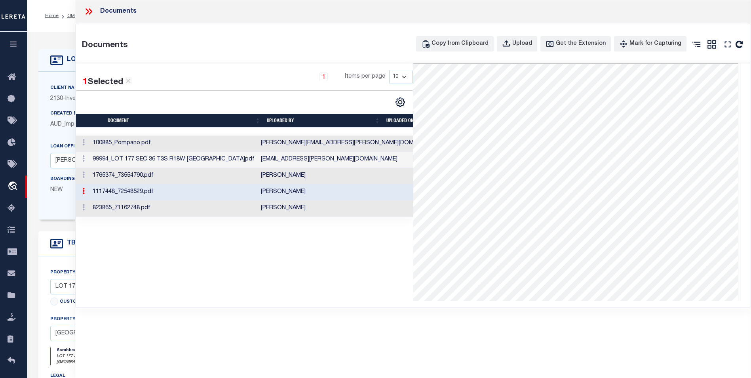
click at [313, 196] on td "[PERSON_NAME]" at bounding box center [352, 192] width 188 height 16
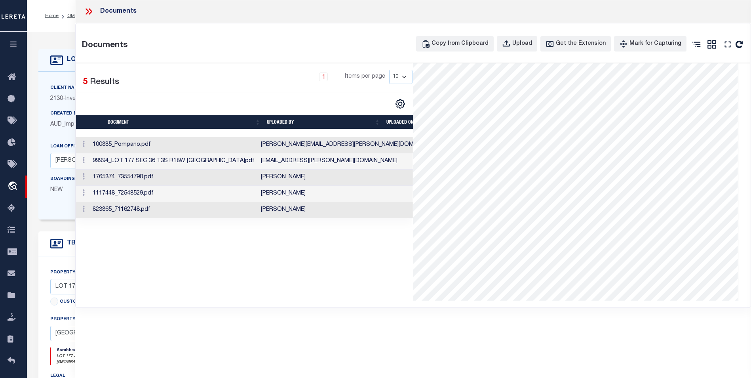
scroll to position [119, 0]
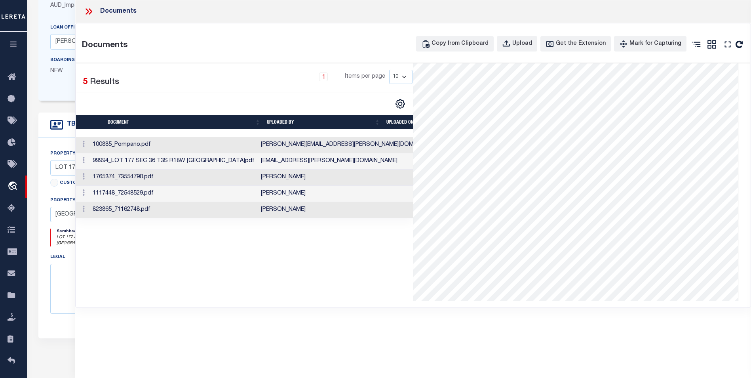
click at [277, 211] on td "Pallavi Raviprasad" at bounding box center [352, 210] width 188 height 16
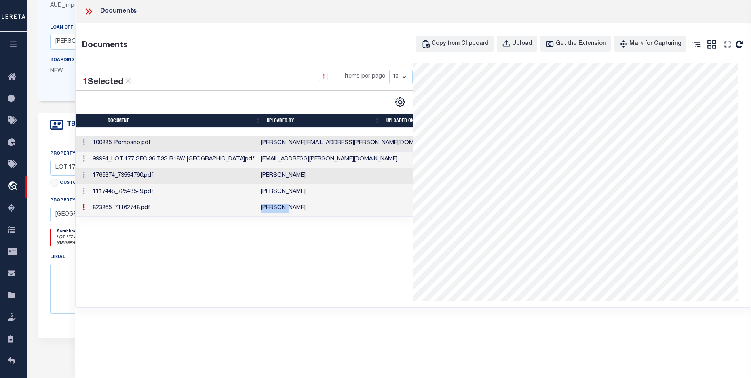
click at [277, 210] on td "Pallavi Raviprasad" at bounding box center [352, 208] width 188 height 16
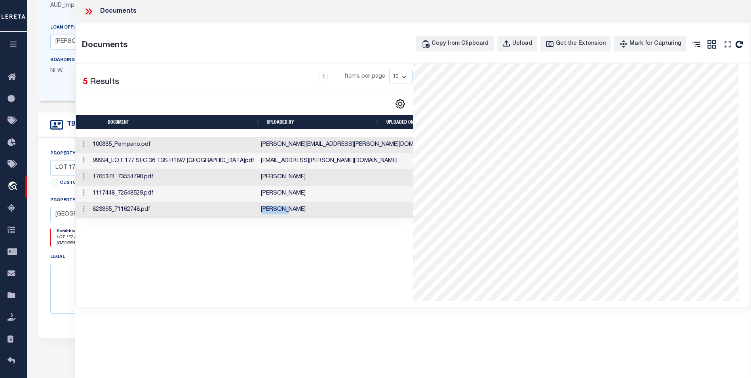
click at [277, 210] on td "Pallavi Raviprasad" at bounding box center [352, 210] width 188 height 16
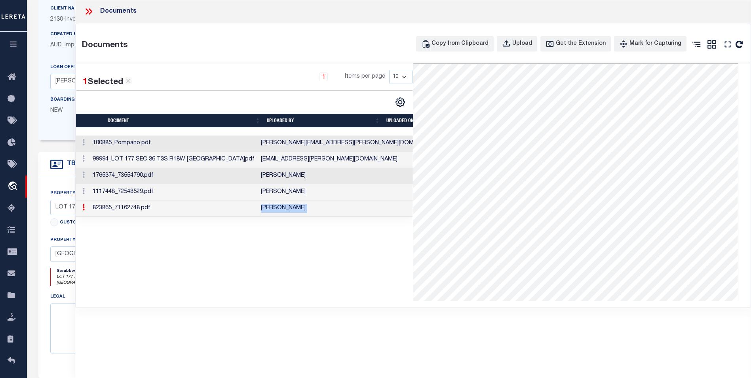
scroll to position [0, 0]
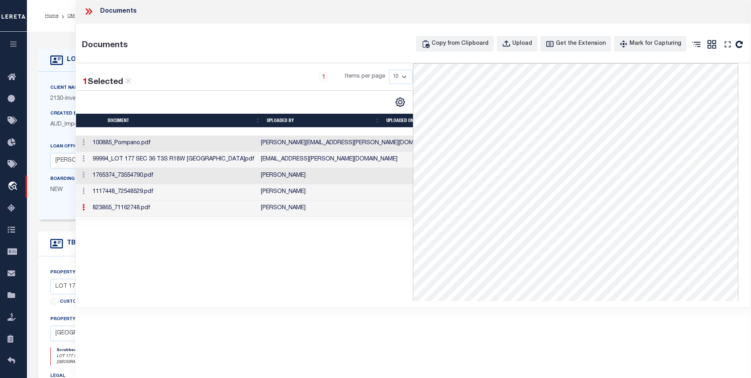
click at [94, 12] on div at bounding box center [92, 11] width 17 height 10
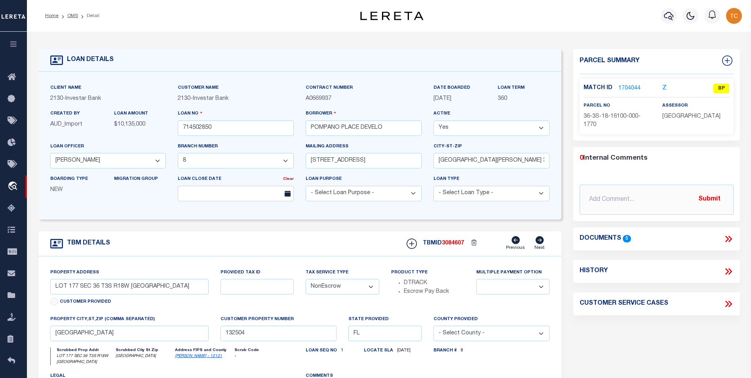
click at [632, 86] on link "1704044" at bounding box center [629, 88] width 22 height 8
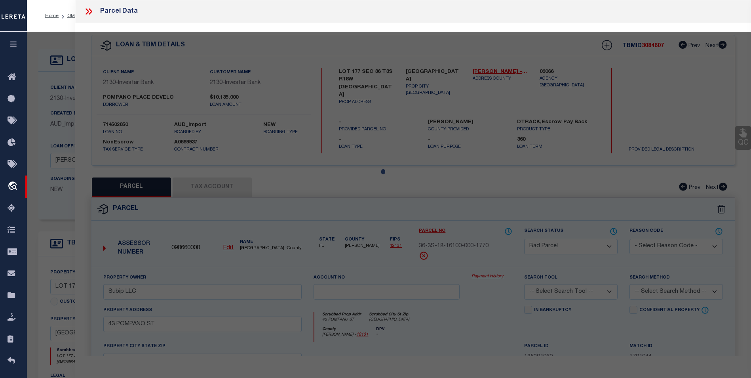
select select "AS"
checkbox input "false"
select select "BP"
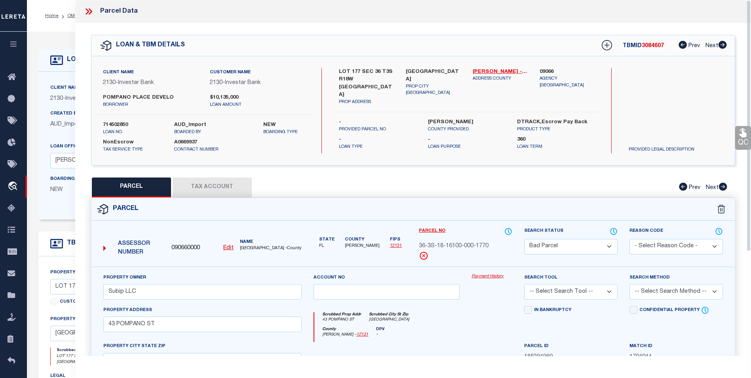
click at [84, 11] on icon at bounding box center [89, 11] width 10 height 10
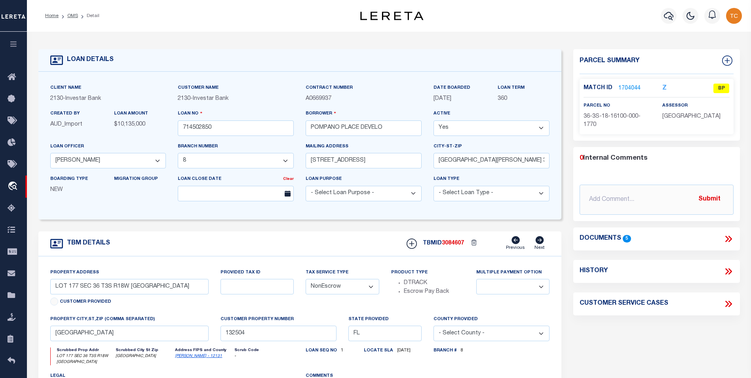
click at [629, 84] on p "1704044" at bounding box center [629, 88] width 22 height 9
click at [633, 87] on link "1704044" at bounding box center [629, 88] width 22 height 8
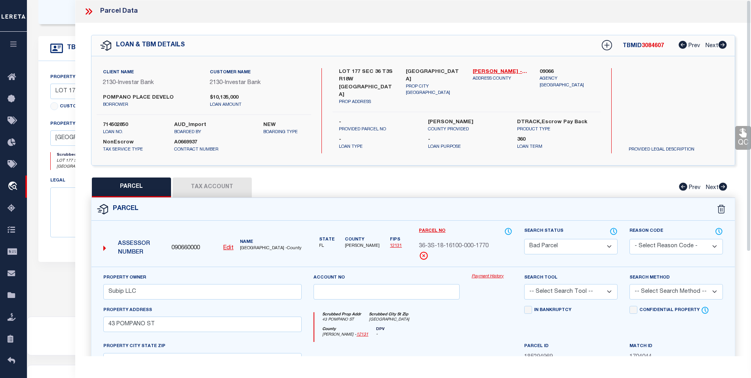
scroll to position [194, 0]
click at [85, 10] on icon at bounding box center [89, 11] width 10 height 10
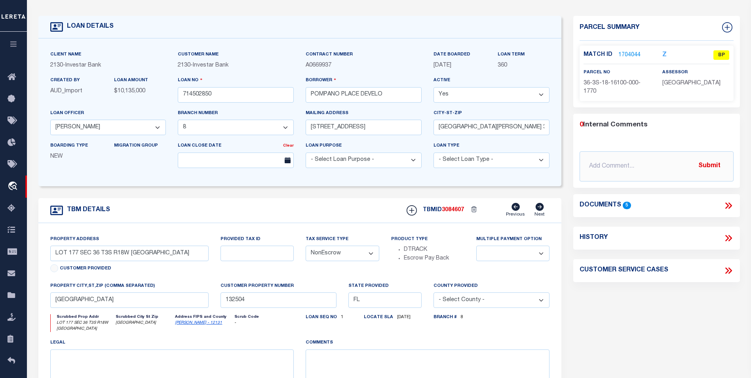
scroll to position [0, 0]
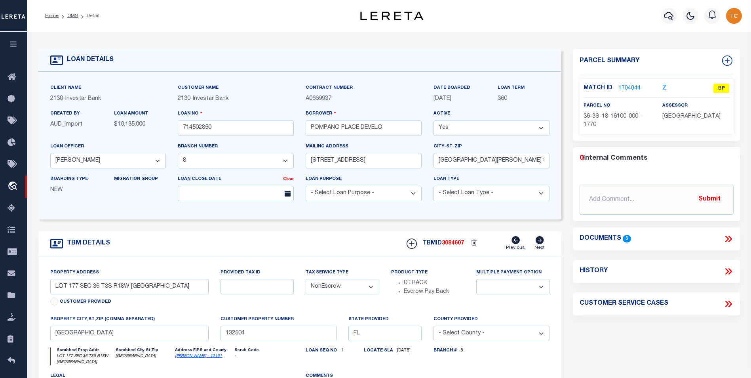
click at [78, 15] on li "Detail" at bounding box center [88, 15] width 21 height 7
click at [75, 16] on link "OMS" at bounding box center [72, 15] width 11 height 5
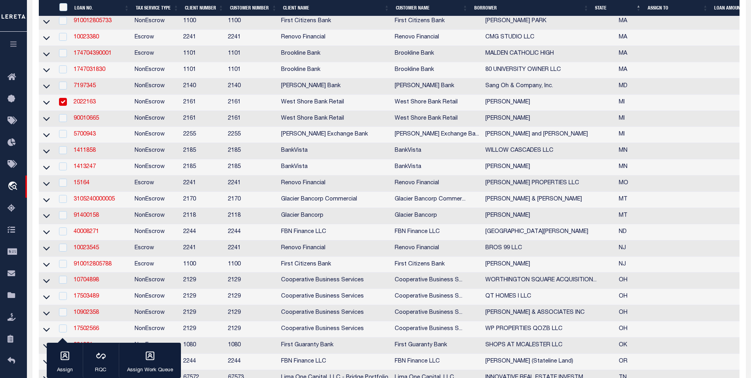
scroll to position [633, 0]
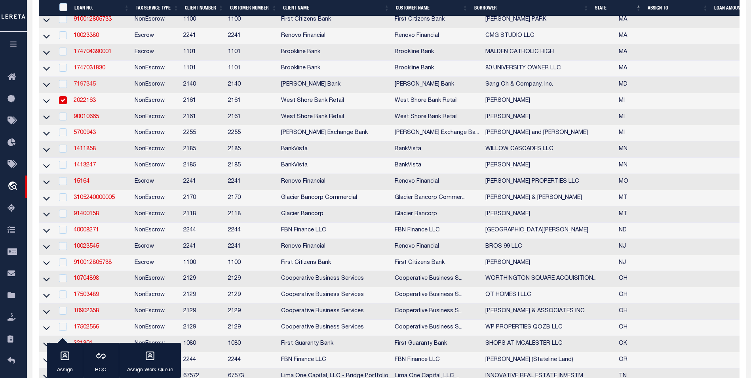
click at [95, 87] on link "7197345" at bounding box center [85, 85] width 22 height 6
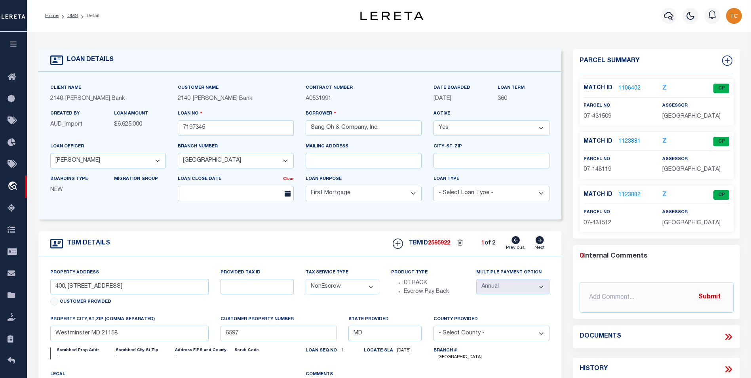
click at [635, 87] on link "1106402" at bounding box center [629, 88] width 22 height 8
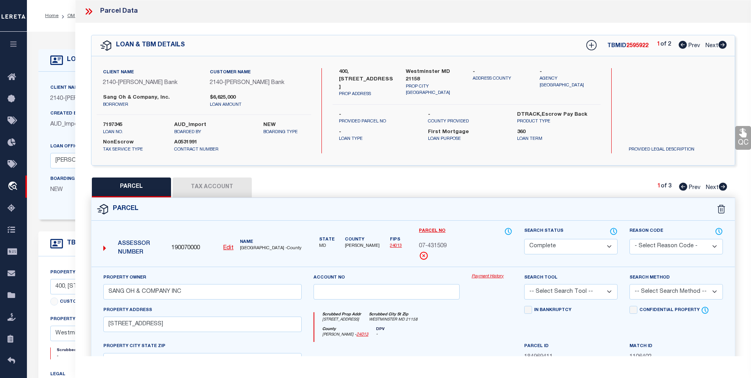
click at [720, 46] on icon at bounding box center [722, 45] width 8 height 8
click at [89, 9] on icon at bounding box center [91, 11] width 4 height 6
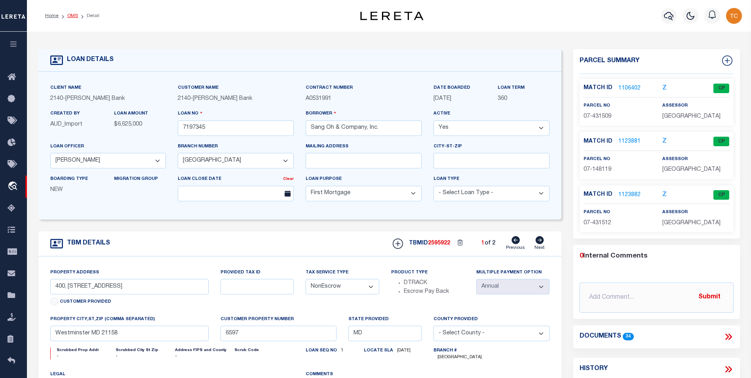
click at [71, 17] on link "OMS" at bounding box center [72, 15] width 11 height 5
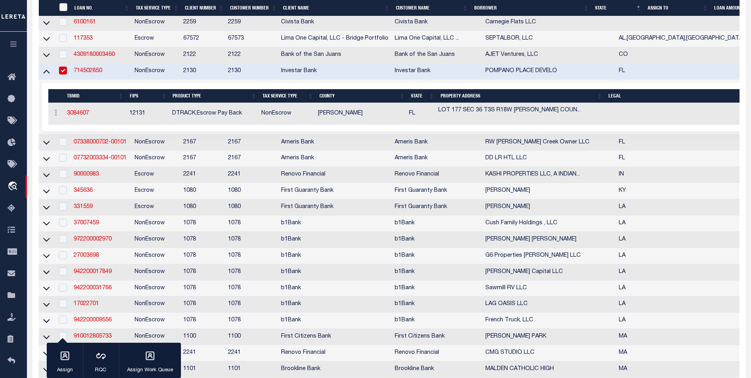
scroll to position [277, 0]
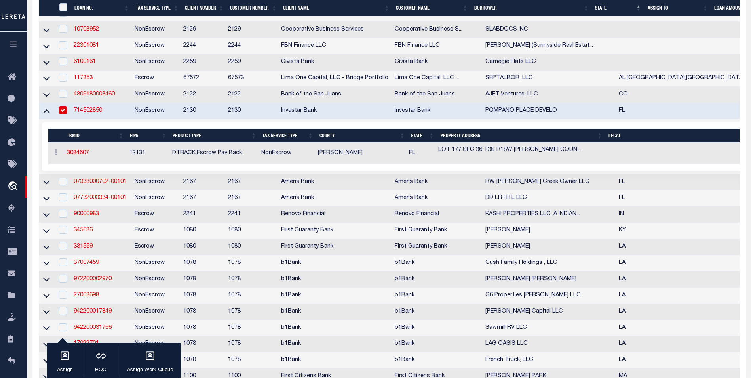
click at [63, 112] on input "checkbox" at bounding box center [63, 110] width 8 height 8
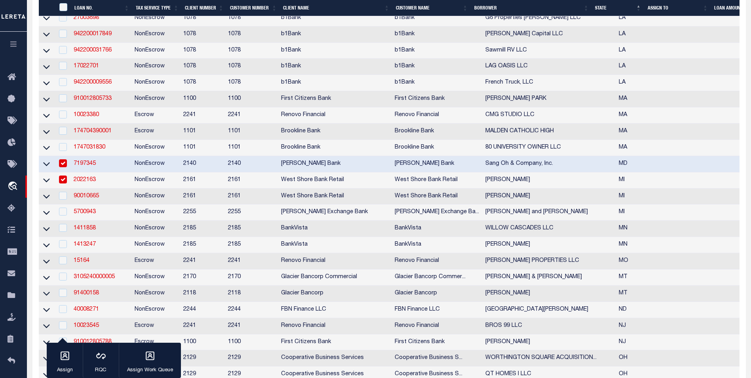
scroll to position [514, 0]
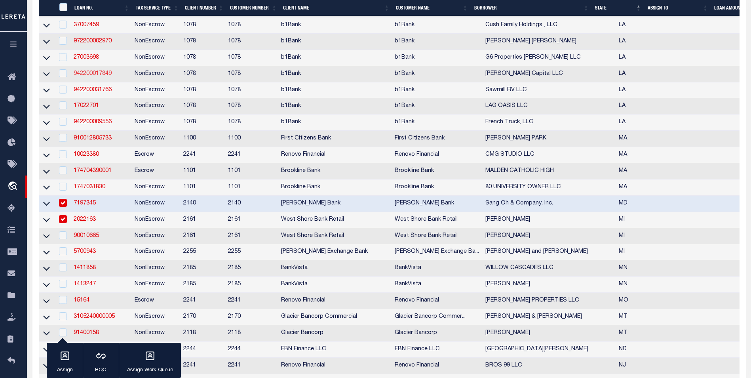
click at [95, 76] on link "942200017849" at bounding box center [93, 74] width 38 height 6
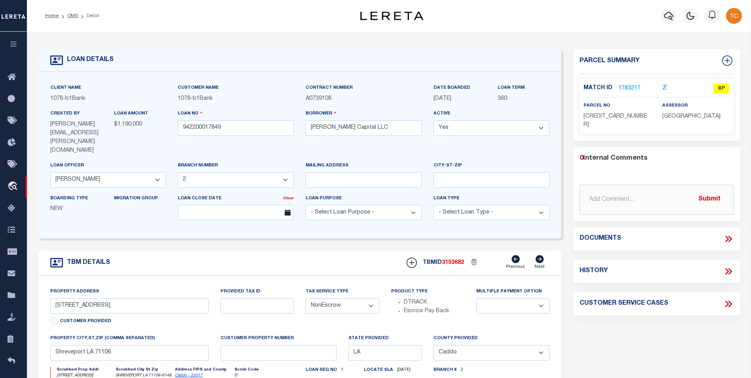
click at [632, 85] on link "1783217" at bounding box center [629, 88] width 22 height 8
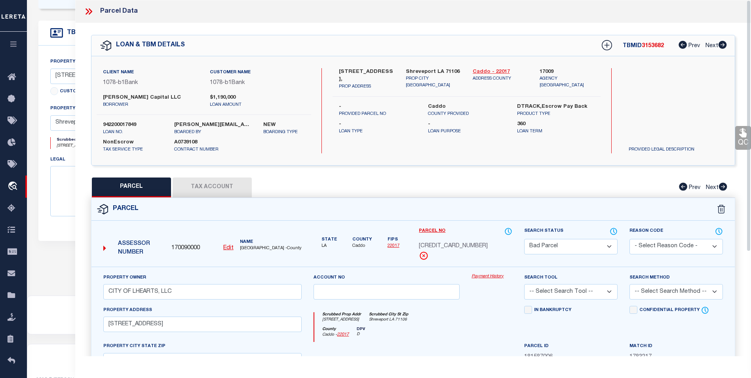
click at [486, 71] on link "Caddo - 22017" at bounding box center [500, 72] width 55 height 8
click at [232, 178] on button "Tax Account" at bounding box center [212, 187] width 79 height 20
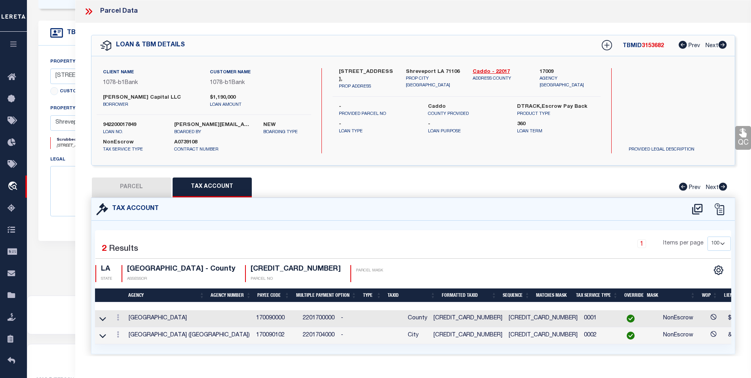
click at [86, 11] on icon at bounding box center [89, 11] width 10 height 10
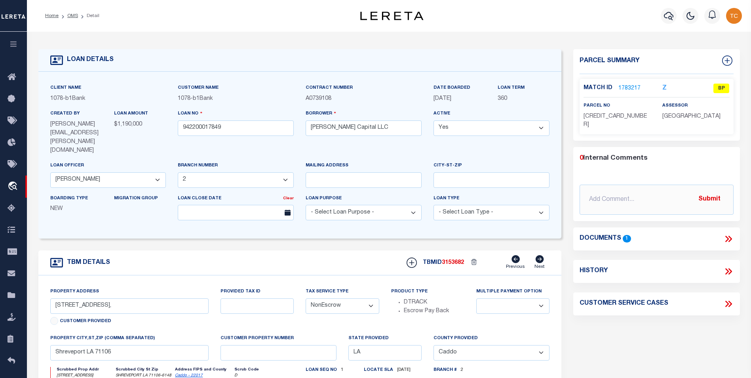
click at [621, 79] on div "Match ID 1783217 Z BP parcel no assessor" at bounding box center [656, 106] width 154 height 55
click at [621, 81] on div "Match ID 1783217 Z BP parcel no assessor" at bounding box center [656, 106] width 154 height 55
click at [623, 87] on link "1783217" at bounding box center [629, 88] width 22 height 8
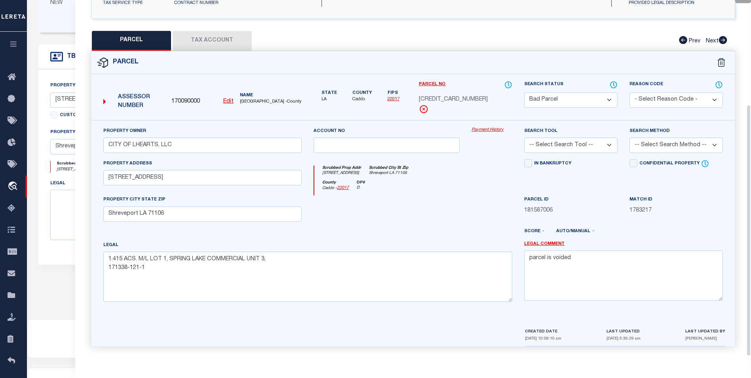
scroll to position [230, 0]
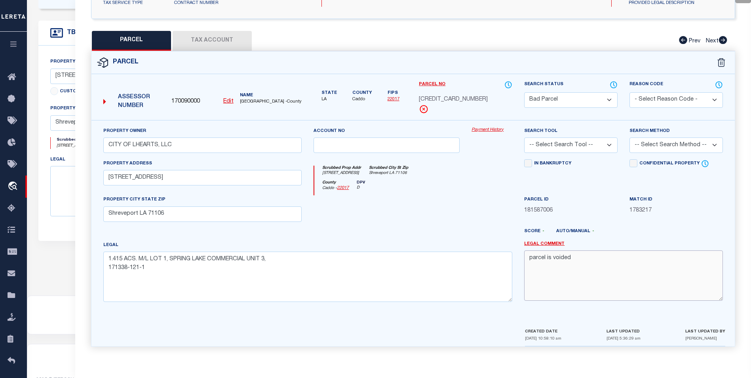
click at [583, 262] on textarea "parcel is voided" at bounding box center [623, 275] width 199 height 50
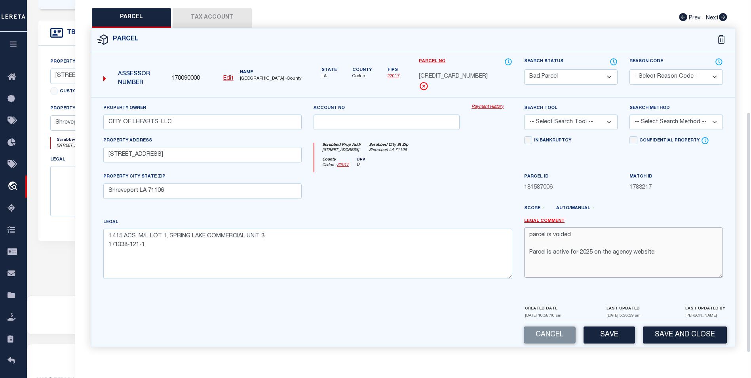
scroll to position [171, 0]
click at [661, 256] on textarea "parcel is voided Parcel is active for 2025 on the agency website:" at bounding box center [623, 252] width 199 height 50
click at [539, 264] on textarea "parcel is voided Parcel is active for 2025 on the agency website:" at bounding box center [623, 252] width 199 height 50
paste textarea "#: 171338-121-0001-00RPID: 204709 Caddo Parish Report Tax Year"
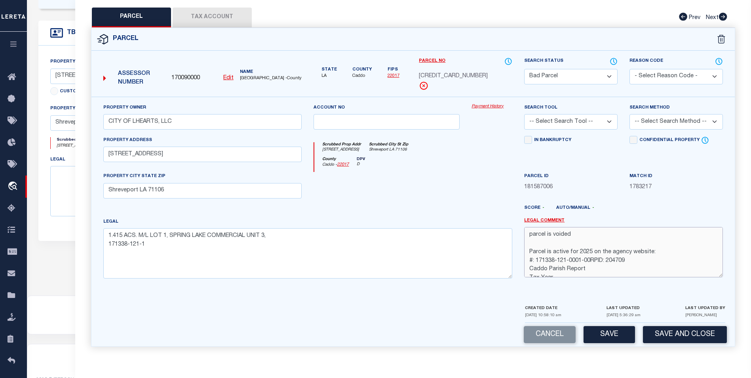
scroll to position [13, 0]
click at [590, 244] on textarea "parcel is voided Parcel is active for 2025 on the agency website: #: 171338-121…" at bounding box center [623, 252] width 199 height 50
click at [610, 260] on textarea "parcel is voided Parcel is active for 2025 on the agency website: #: 171338-121…" at bounding box center [623, 252] width 199 height 50
click at [566, 260] on textarea "parcel is voided Parcel is active for 2025 on the agency website: #: 171338-121…" at bounding box center [623, 252] width 199 height 50
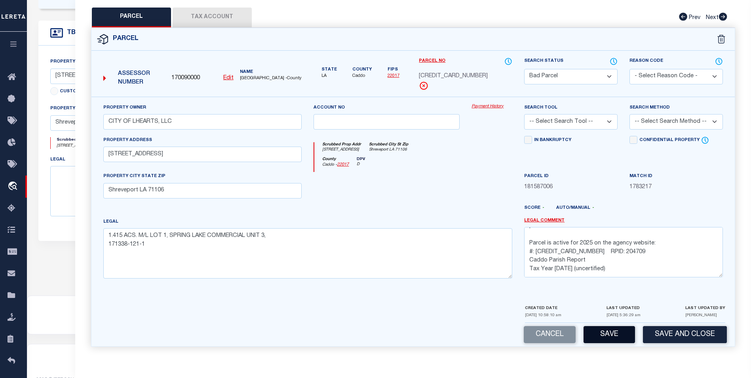
click at [616, 331] on button "Save" at bounding box center [608, 334] width 51 height 17
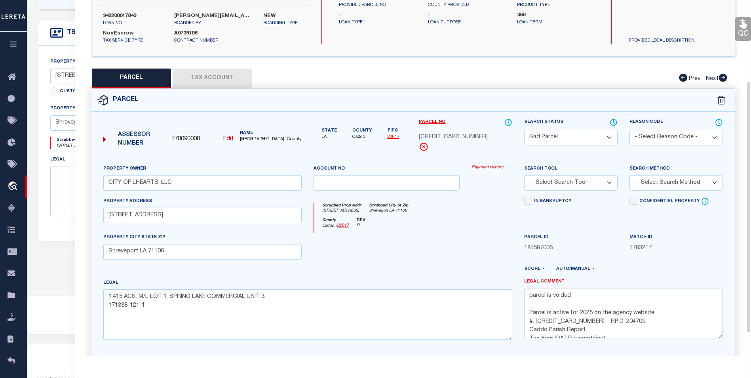
scroll to position [108, 0]
click at [556, 141] on select "Automated Search Bad Parcel Complete Duplicate Parcel High Dollar Reporting In …" at bounding box center [570, 138] width 93 height 15
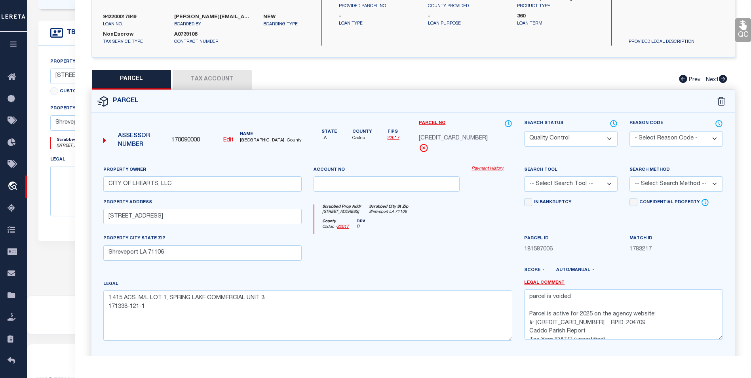
click at [524, 131] on select "Automated Search Bad Parcel Complete Duplicate Parcel High Dollar Reporting In …" at bounding box center [570, 138] width 93 height 15
click at [560, 127] on label "Search Status" at bounding box center [570, 123] width 93 height 9
click at [560, 136] on select "Automated Search Bad Parcel Complete Duplicate Parcel High Dollar Reporting In …" at bounding box center [570, 138] width 93 height 15
click at [524, 131] on select "Automated Search Bad Parcel Complete Duplicate Parcel High Dollar Reporting In …" at bounding box center [570, 138] width 93 height 15
click at [666, 134] on select "- Select Reason Code - 099 - Other (Provide additional detail) ACT - Agency Cha…" at bounding box center [675, 138] width 93 height 15
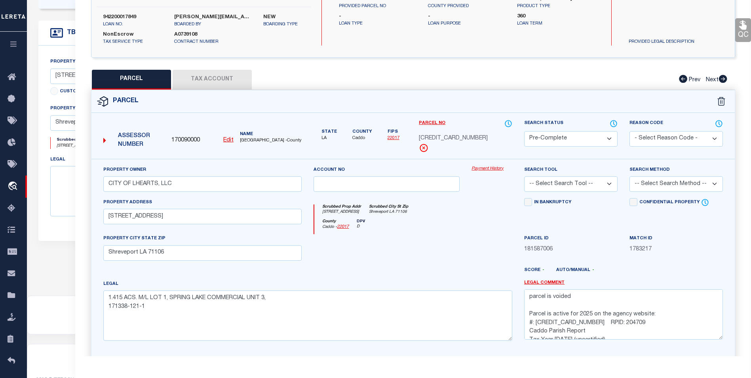
drag, startPoint x: 494, startPoint y: 167, endPoint x: 519, endPoint y: 168, distance: 25.7
click at [494, 167] on link "Payment History" at bounding box center [491, 168] width 41 height 7
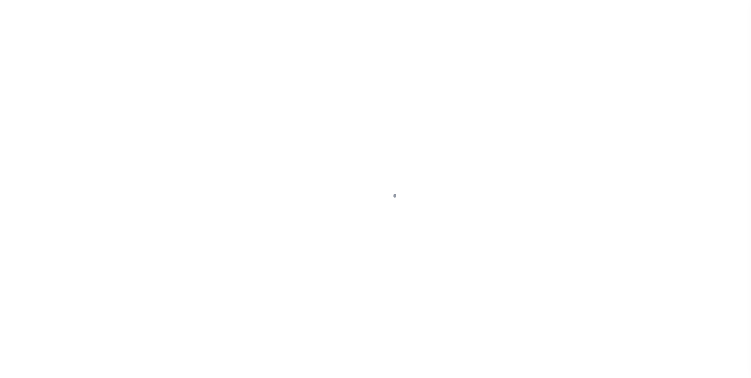
select select "PC"
select select "NonEscrow"
select select "Caddo"
select select
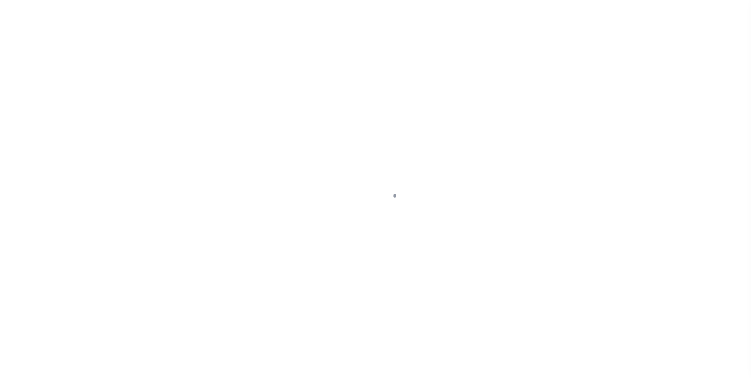
select select "3825"
select select "468"
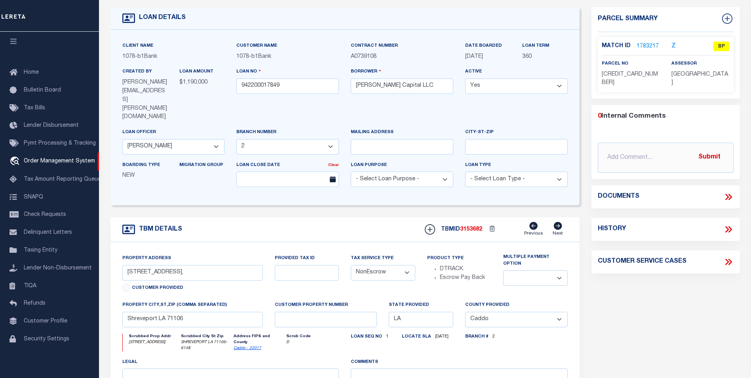
click at [653, 43] on link "1783217" at bounding box center [647, 46] width 22 height 8
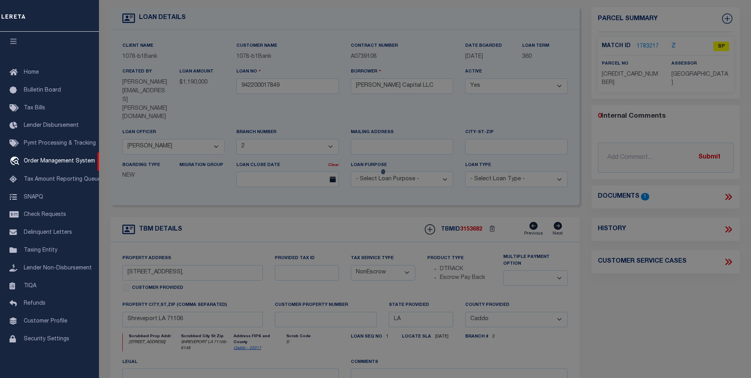
select select "AS"
checkbox input "false"
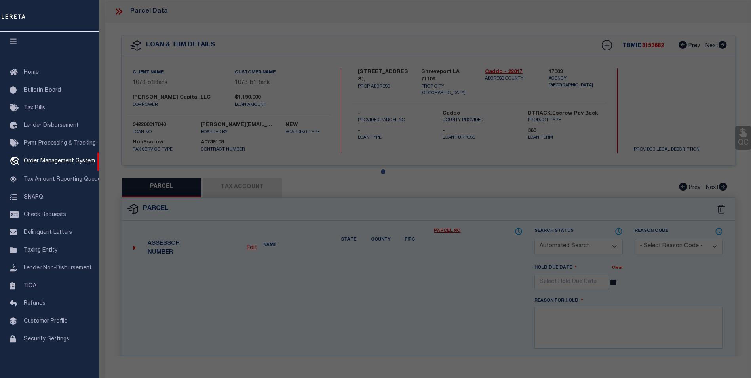
select select "BP"
type input "CITY OF LHEARTS, LLC"
select select
type input "[STREET_ADDRESS]"
type input "Shreveport LA 71106"
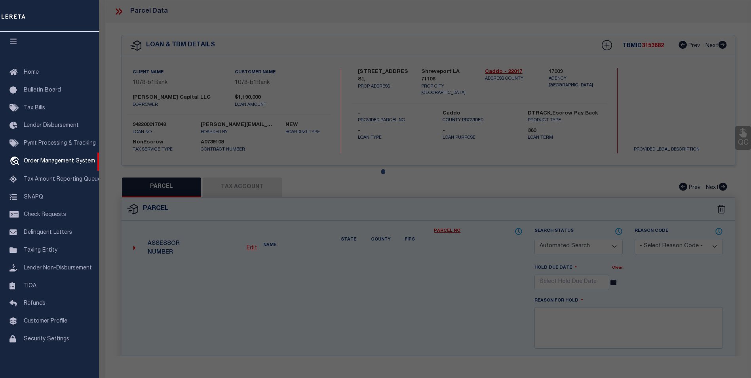
type textarea "1.415 ACS. M/L LOT 1, SPRING LAKE COMMERCIAL UNIT 3, 171338-121-1"
type textarea "parcel is voided Parcel is active for 2025 on the agency website: #: [CREDIT_CA…"
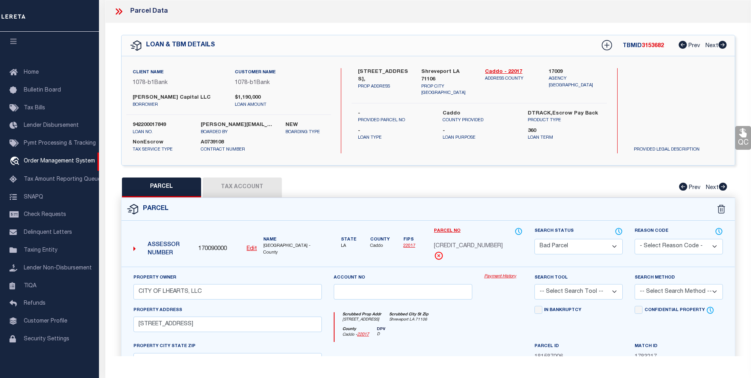
click at [623, 247] on div "Search Status Automated Search Bad Parcel Complete Duplicate Parcel High Dollar…" at bounding box center [578, 247] width 100 height 40
click at [614, 243] on select "Automated Search Bad Parcel Complete Duplicate Parcel High Dollar Reporting In …" at bounding box center [578, 246] width 88 height 15
select select "PC"
click at [534, 239] on select "Automated Search Bad Parcel Complete Duplicate Parcel High Dollar Reporting In …" at bounding box center [578, 246] width 88 height 15
click at [604, 292] on select "-- Select Search Tool -- 3rd Party Website Agency File Agency Website ATLS CNV-…" at bounding box center [578, 291] width 88 height 15
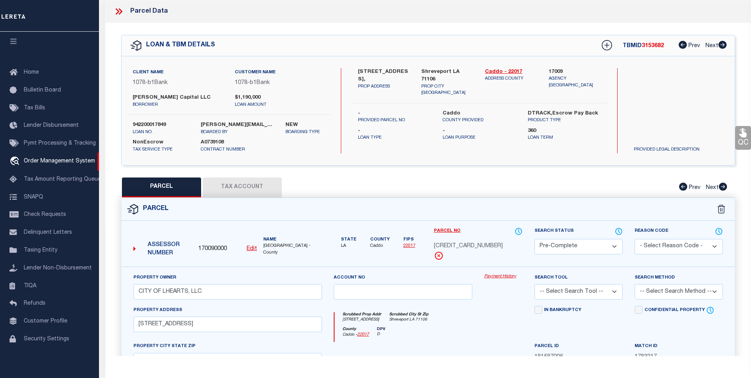
select select "AGW"
click at [534, 284] on select "-- Select Search Tool -- 3rd Party Website Agency File Agency Website ATLS CNV-…" at bounding box center [578, 291] width 88 height 15
click at [649, 294] on select "-- Select Search Method -- Property Address Legal Liability Info Provided" at bounding box center [678, 291] width 88 height 15
select select "ADD"
click at [634, 284] on select "-- Select Search Method -- Property Address Legal Liability Info Provided" at bounding box center [678, 291] width 88 height 15
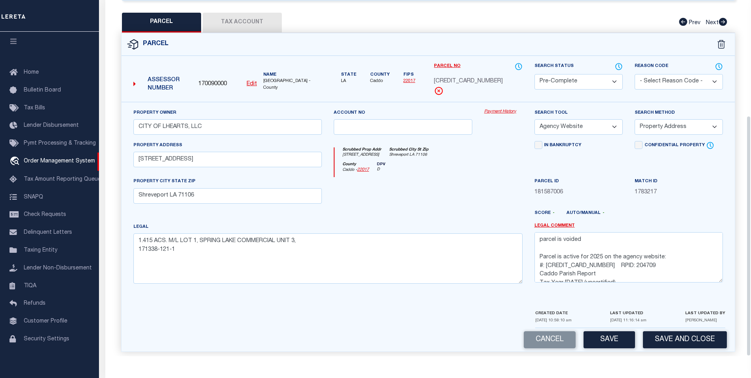
scroll to position [171, 0]
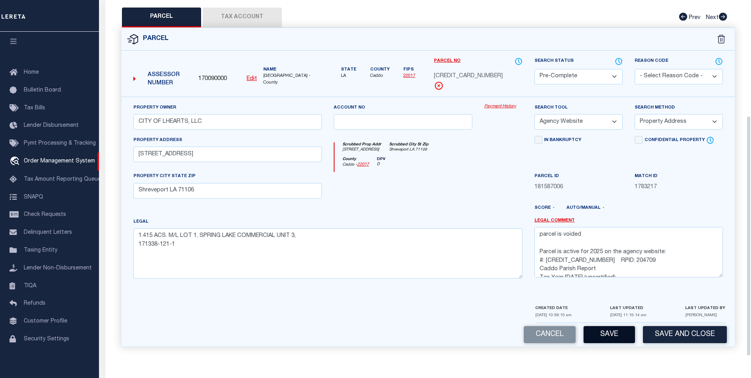
click at [617, 339] on button "Save" at bounding box center [608, 334] width 51 height 17
select select "AS"
select select
checkbox input "false"
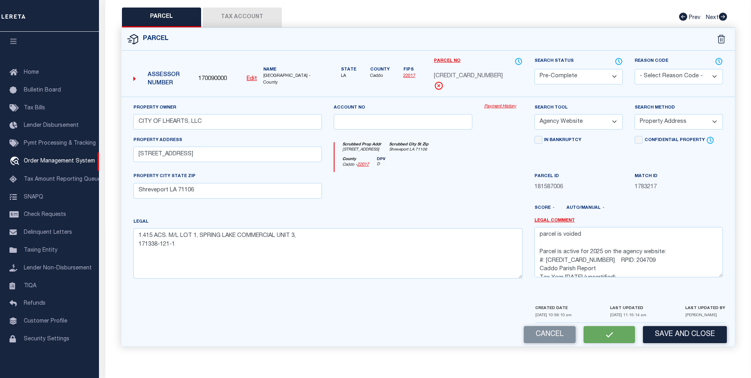
checkbox input "false"
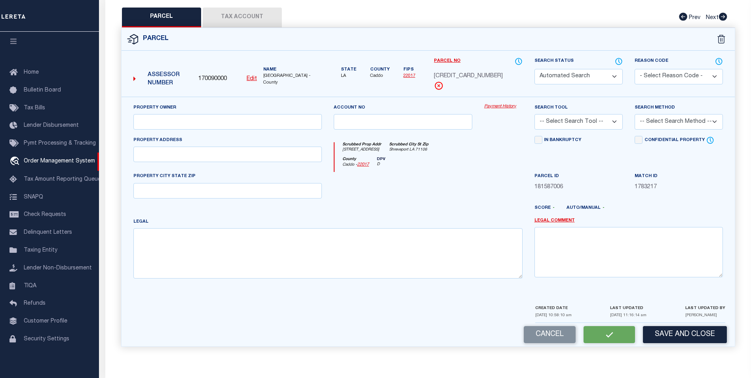
select select "PC"
type input "CITY OF LHEARTS, LLC"
select select "AGW"
select select "ADD"
type input "[STREET_ADDRESS]"
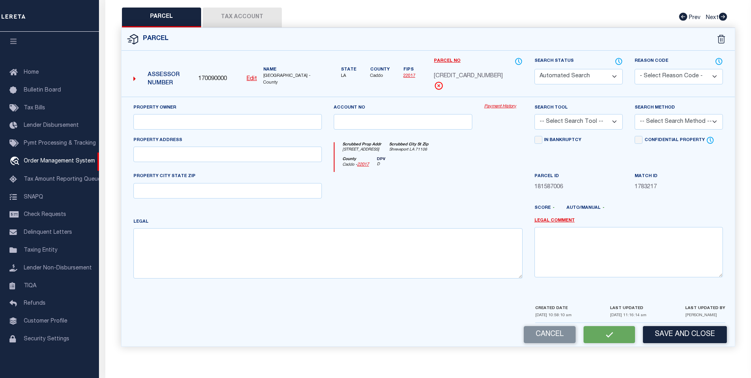
type input "Shreveport LA 71106"
type textarea "1.415 ACS. M/L LOT 1, SPRING LAKE COMMERCIAL UNIT 3, 171338-121-1"
type textarea "parcel is voided Parcel is active for 2025 on the agency website: #: [CREDIT_CA…"
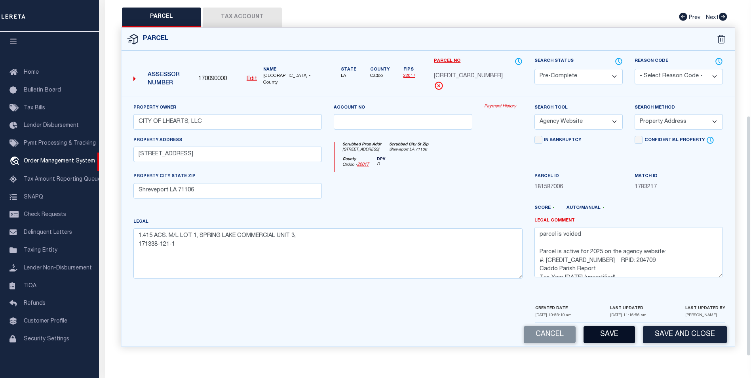
click at [603, 338] on button "Save" at bounding box center [608, 334] width 51 height 17
select select "AS"
select select
checkbox input "false"
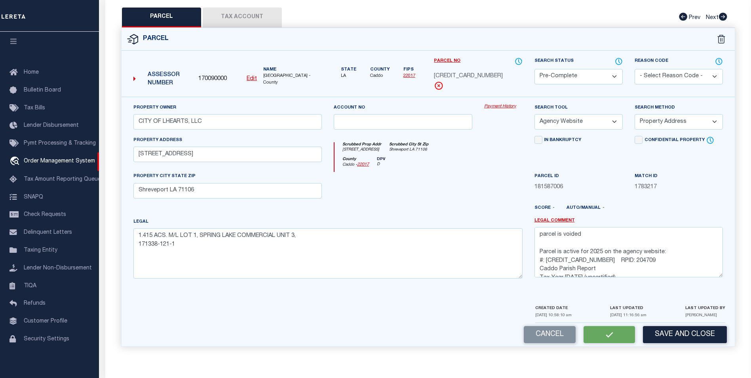
checkbox input "false"
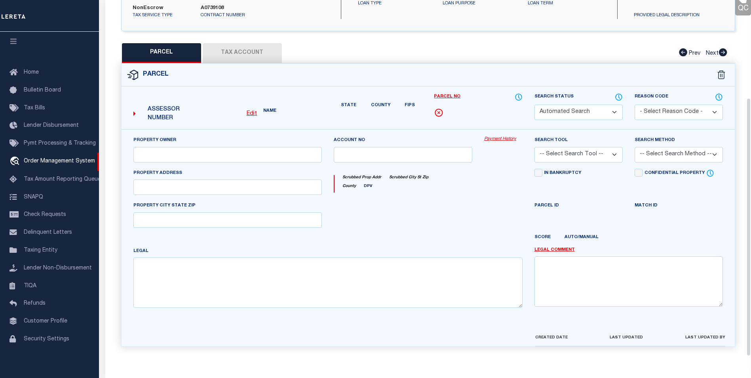
select select "PC"
type input "CITY OF LHEARTS, LLC"
select select "AGW"
select select "ADD"
type input "[STREET_ADDRESS]"
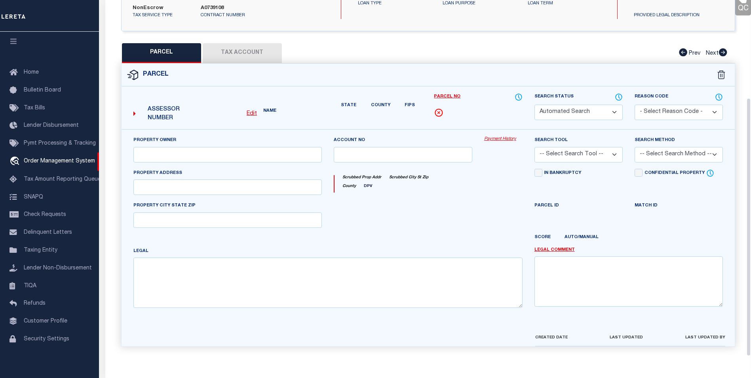
type input "Shreveport LA 71106"
type textarea "1.415 ACS. M/L LOT 1, SPRING LAKE COMMERCIAL UNIT 3, 171338-121-1"
type textarea "parcel is voided Parcel is active for 2025 on the agency website: #: [CREDIT_CA…"
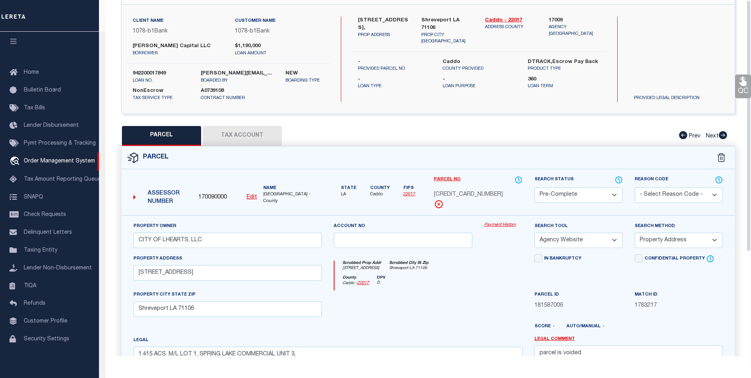
scroll to position [0, 0]
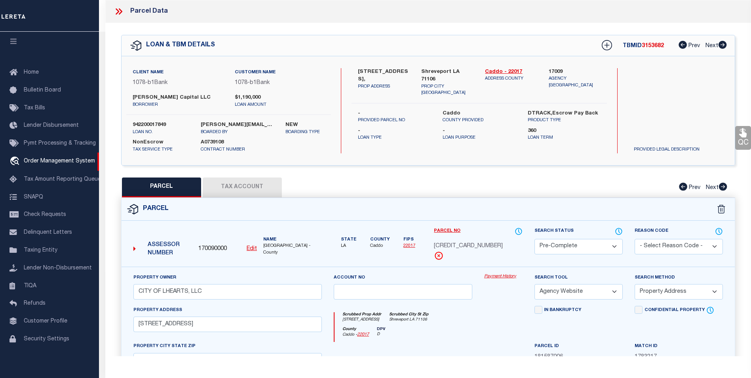
click at [121, 11] on icon at bounding box center [121, 11] width 4 height 6
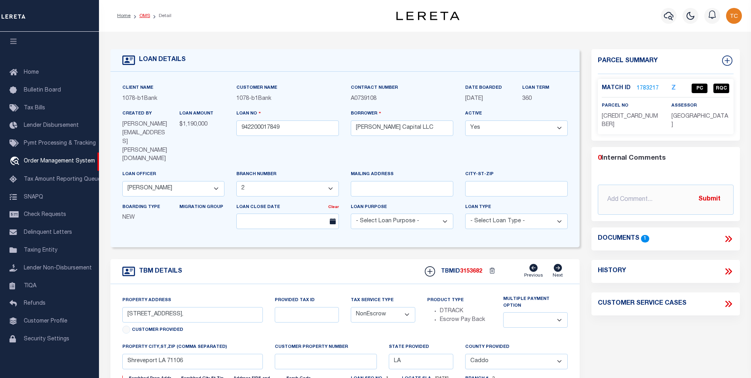
click at [145, 14] on link "OMS" at bounding box center [144, 15] width 11 height 5
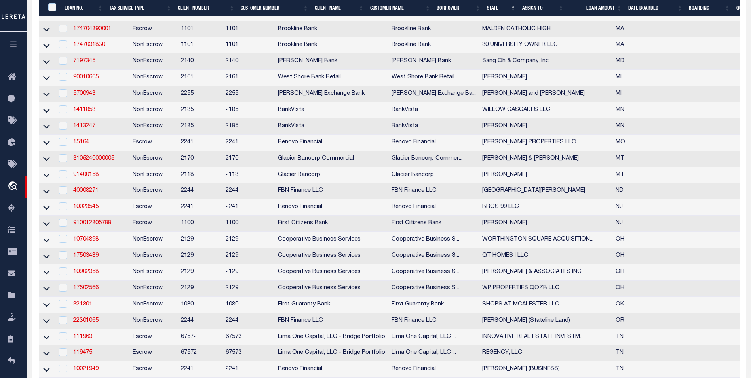
scroll to position [633, 0]
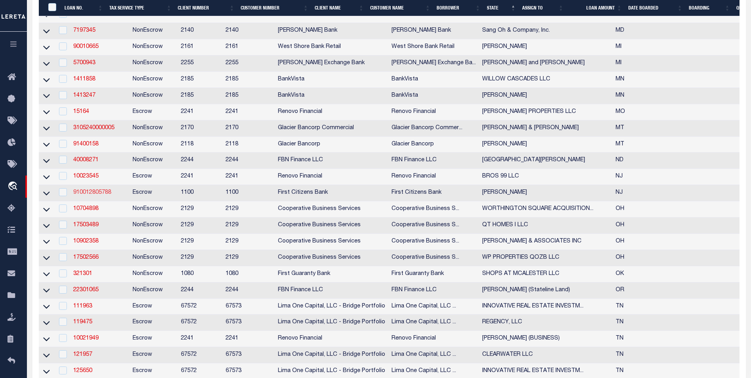
click at [98, 195] on link "910012805788" at bounding box center [92, 193] width 38 height 6
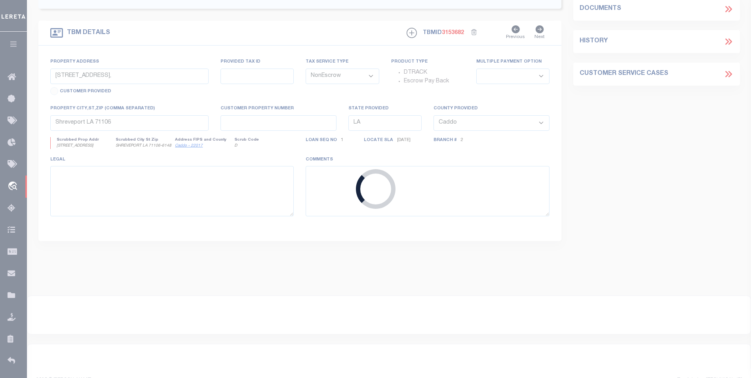
type input "910012805788"
type input "[PERSON_NAME]"
select select
select select "Escrow"
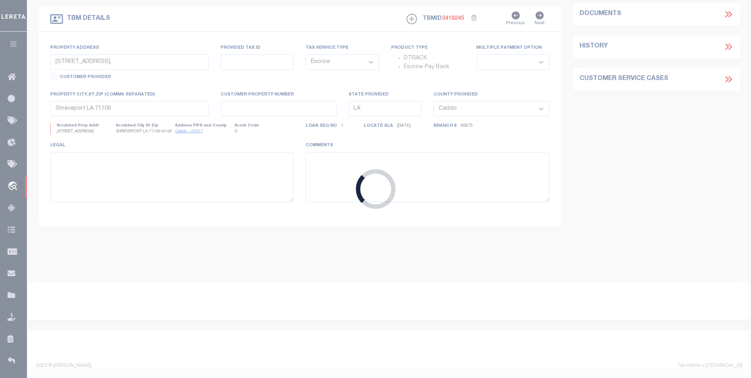
type input "[STREET_ADDRESS]"
select select
type input "[GEOGRAPHIC_DATA]"
type input "NJ"
select select
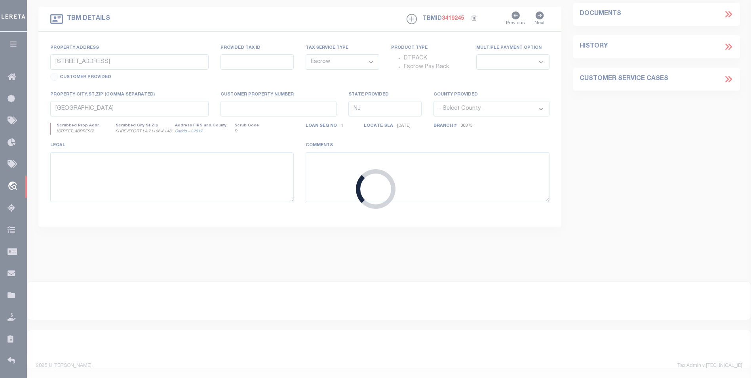
select select "24377"
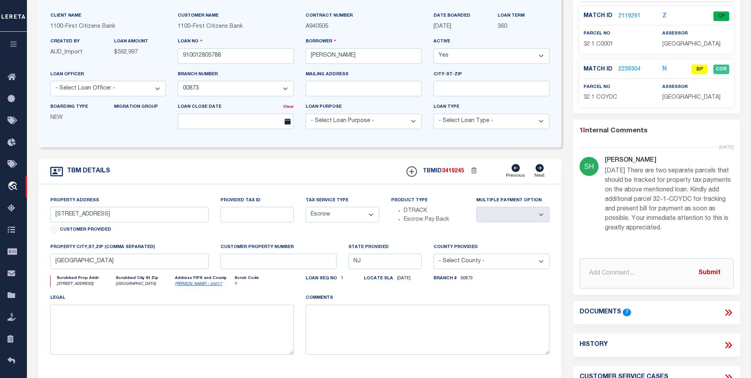
scroll to position [69, 0]
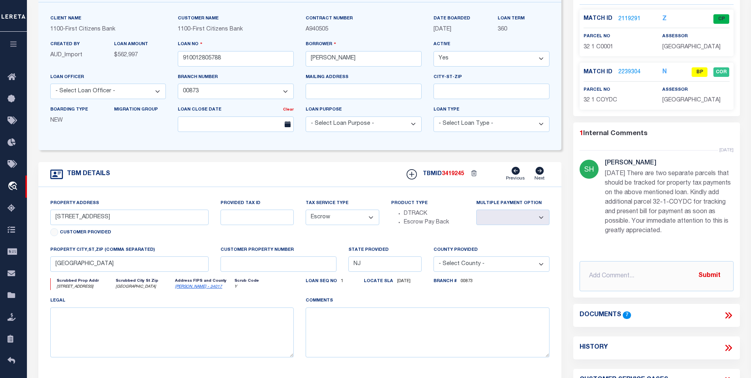
click at [627, 69] on link "2239304" at bounding box center [629, 72] width 22 height 8
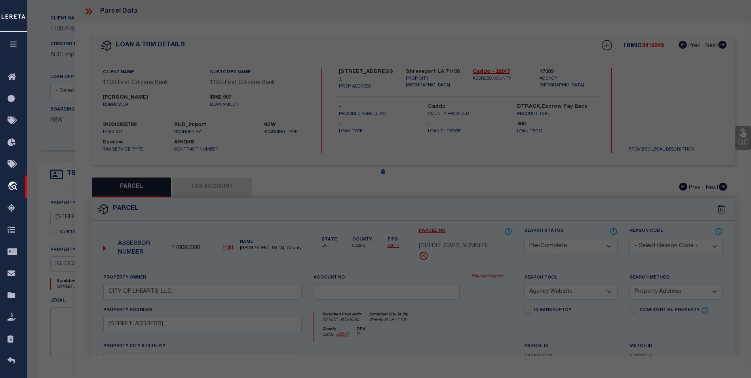
select select "AS"
select select
checkbox input "false"
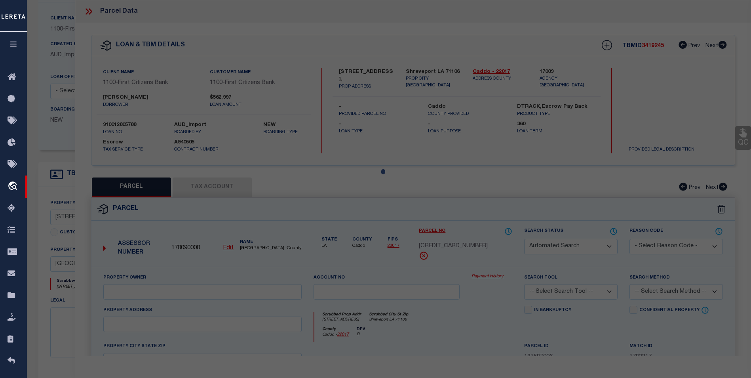
select select "BP"
type input "[PERSON_NAME]"
select select "AGW"
select select "ADD"
type input "[STREET_ADDRESS]"
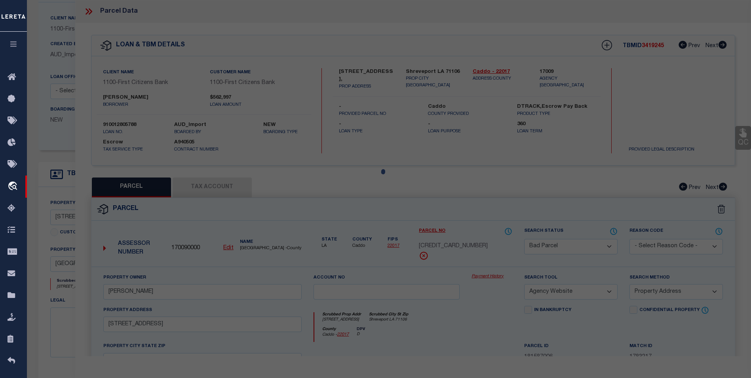
checkbox input "false"
type textarea "Block/Lot/Qual: 32. 1. -[GEOGRAPHIC_DATA]- -"
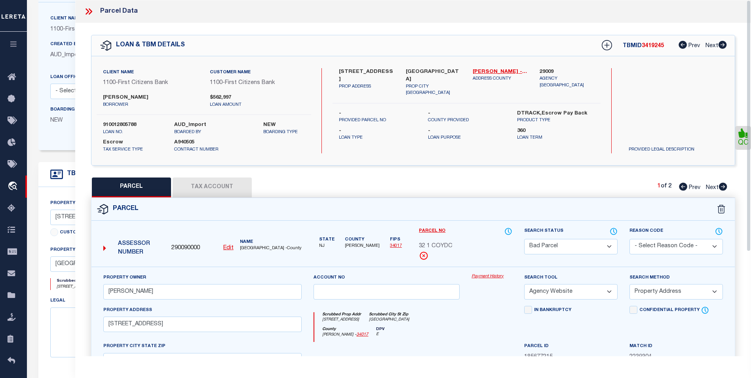
click at [85, 9] on icon at bounding box center [89, 11] width 10 height 10
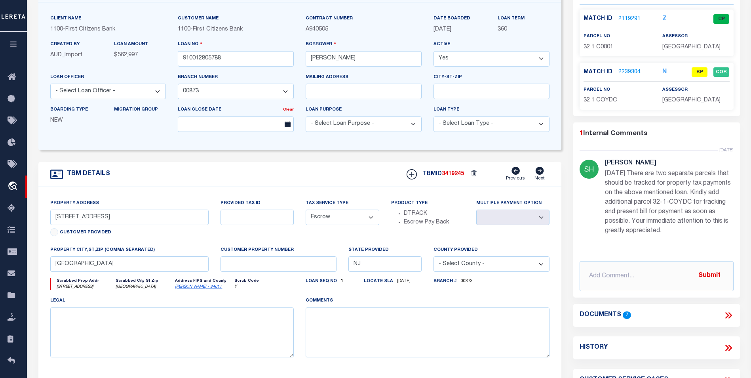
click at [619, 76] on link "2239304" at bounding box center [629, 72] width 22 height 8
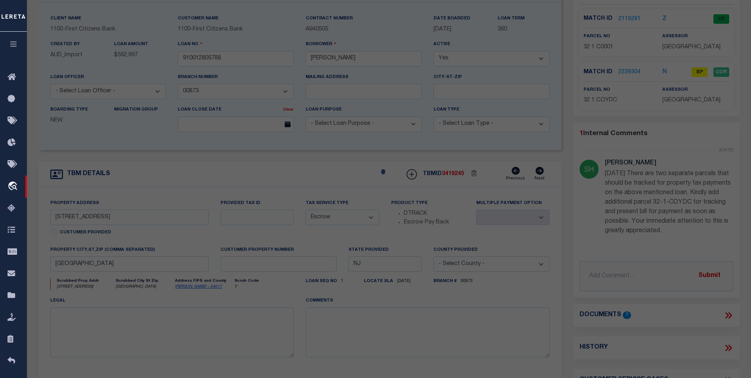
click at [621, 72] on div at bounding box center [389, 242] width 724 height 561
select select "AS"
select select
checkbox input "false"
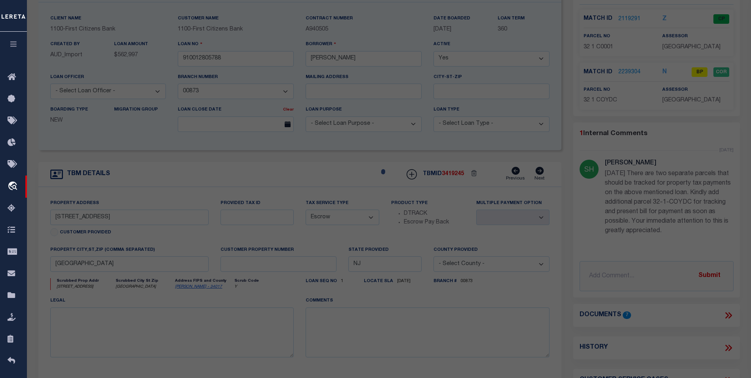
checkbox input "false"
select select "BP"
type input "[PERSON_NAME]"
select select "AGW"
select select "ADD"
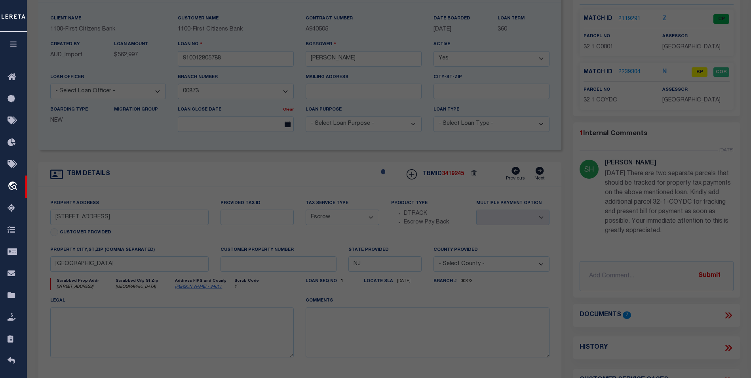
type input "[STREET_ADDRESS]"
checkbox input "false"
type textarea "Block/Lot/Qual: 32. 1. -[GEOGRAPHIC_DATA]- -"
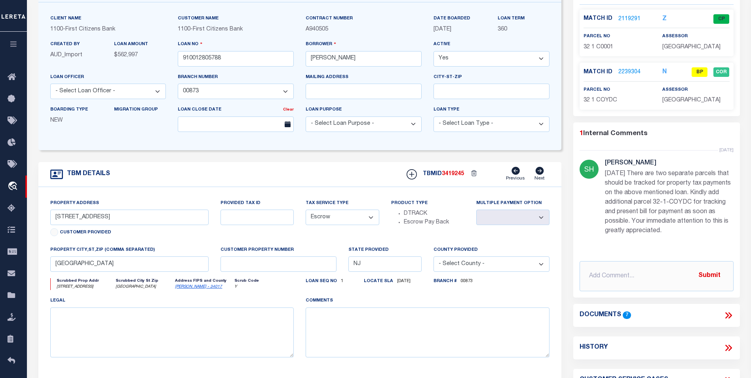
click at [628, 78] on div "Match ID 2239304 N BP COR" at bounding box center [656, 74] width 146 height 14
click at [630, 70] on link "2239304" at bounding box center [629, 72] width 22 height 8
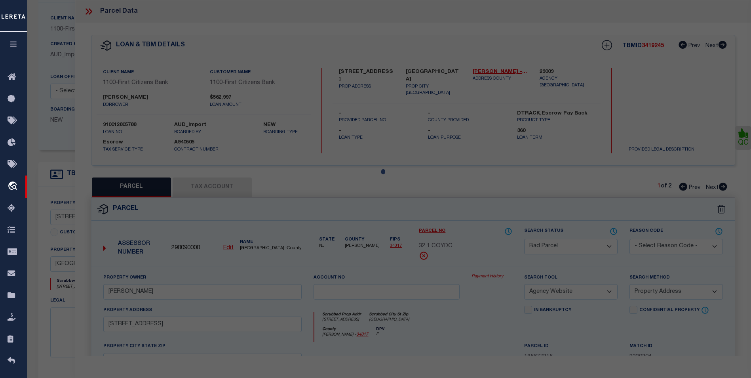
select select "AS"
select select
checkbox input "false"
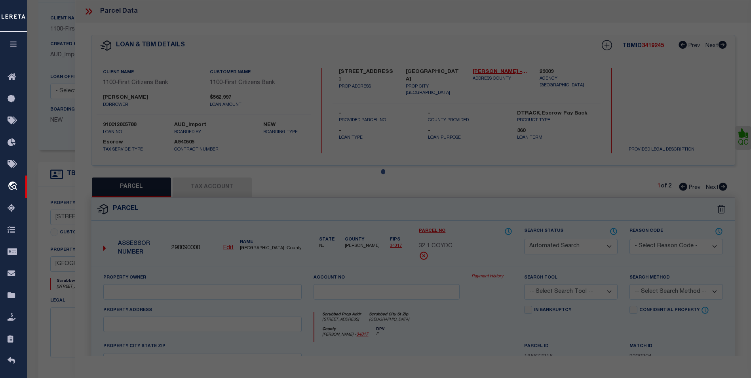
select select "BP"
type input "[PERSON_NAME]"
select select "AGW"
select select "ADD"
type input "[STREET_ADDRESS]"
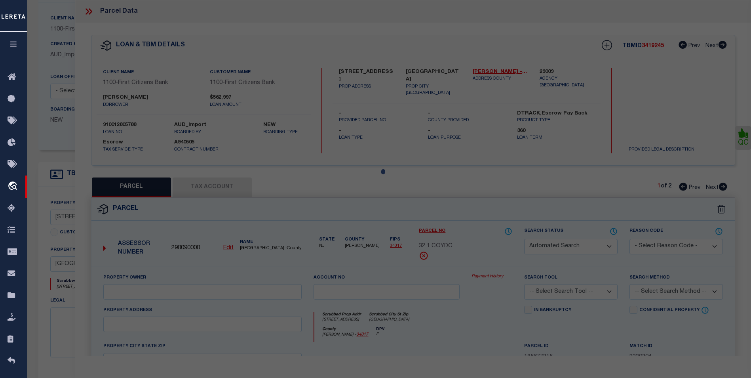
checkbox input "false"
type textarea "Block/Lot/Qual: 32. 1. -[GEOGRAPHIC_DATA]- -"
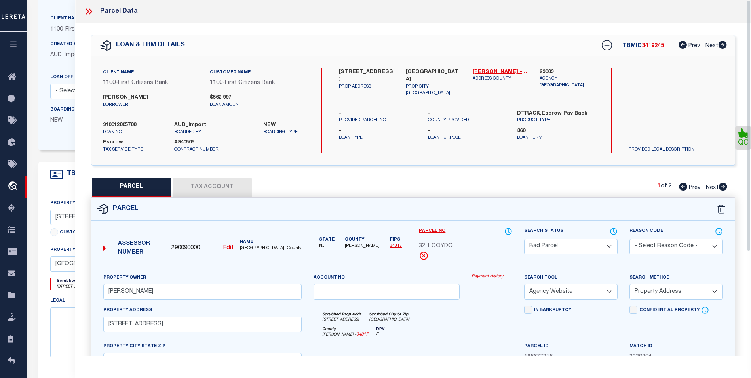
click at [606, 247] on select "Automated Search Bad Parcel Complete Duplicate Parcel High Dollar Reporting In …" at bounding box center [570, 246] width 93 height 15
select select "PC"
click at [524, 239] on select "Automated Search Bad Parcel Complete Duplicate Parcel High Dollar Reporting In …" at bounding box center [570, 246] width 93 height 15
click at [660, 247] on select "- Select Reason Code - 099 - Other (Provide additional detail) ACT - Agency Cha…" at bounding box center [675, 246] width 93 height 15
select select "099"
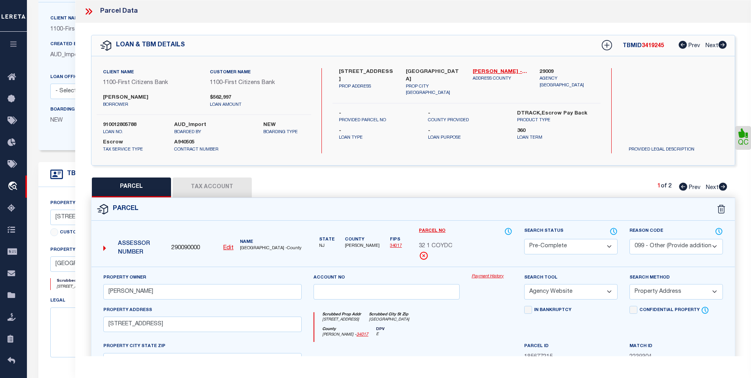
click at [629, 239] on select "- Select Reason Code - 099 - Other (Provide additional detail) ACT - Agency Cha…" at bounding box center [675, 246] width 93 height 15
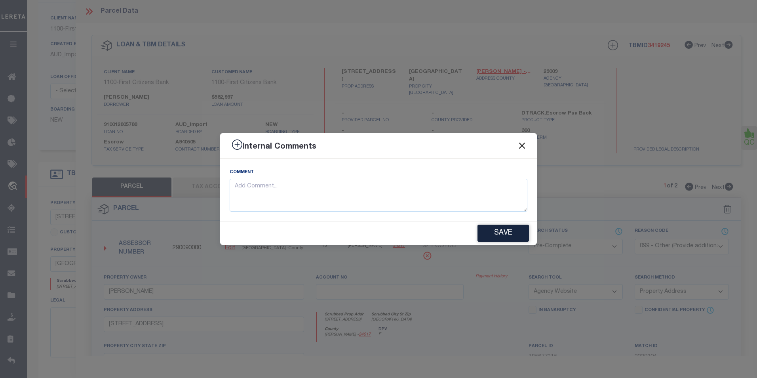
click at [522, 145] on button "Close" at bounding box center [522, 145] width 10 height 10
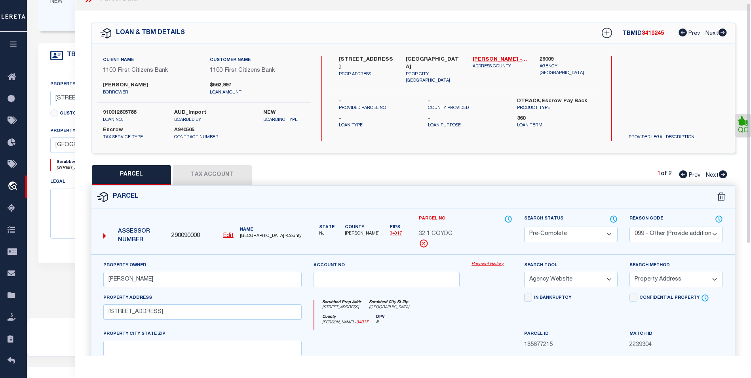
scroll to position [0, 0]
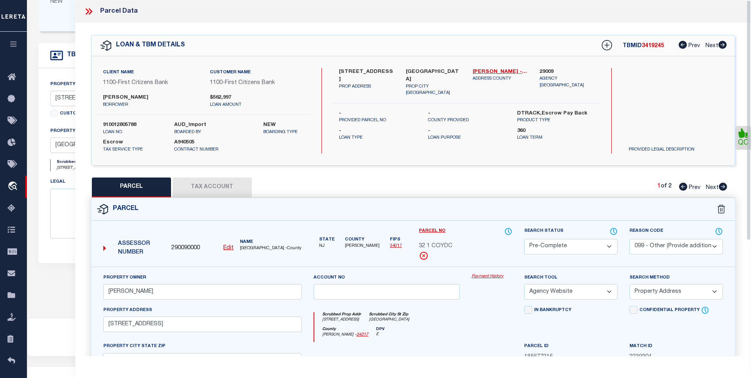
click at [84, 9] on icon at bounding box center [89, 11] width 10 height 10
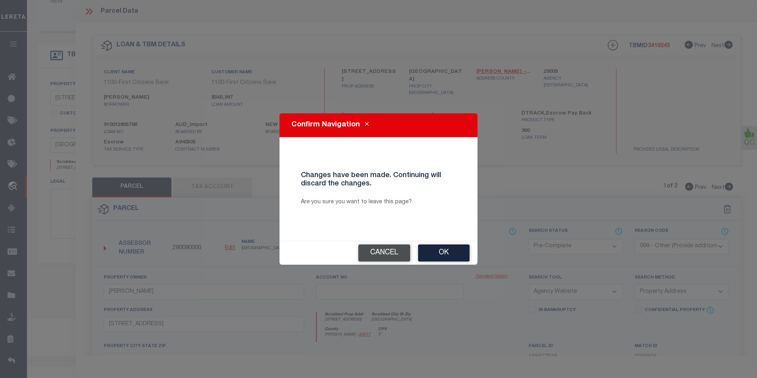
click at [400, 255] on button "Cancel" at bounding box center [384, 252] width 52 height 17
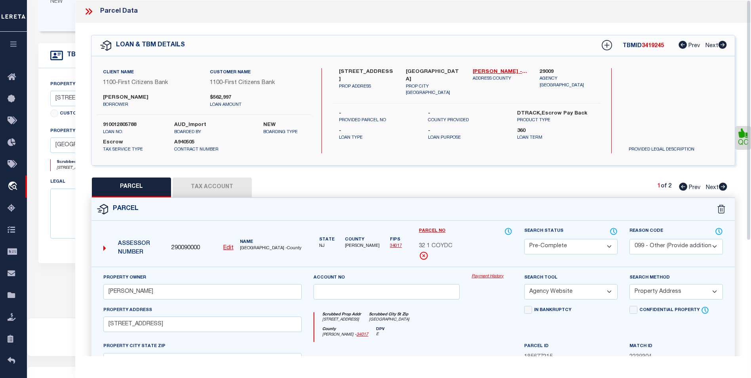
click at [89, 10] on icon at bounding box center [89, 11] width 10 height 10
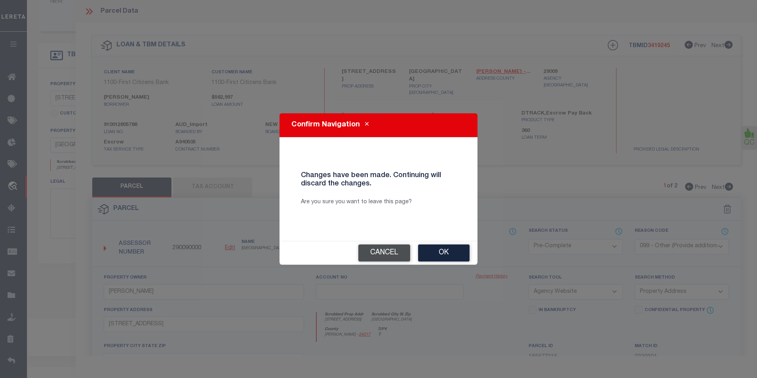
click at [393, 255] on button "Cancel" at bounding box center [384, 252] width 52 height 17
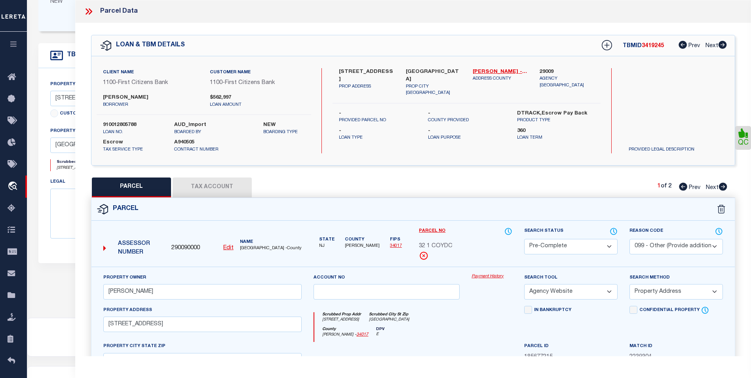
click at [93, 11] on icon at bounding box center [89, 11] width 10 height 10
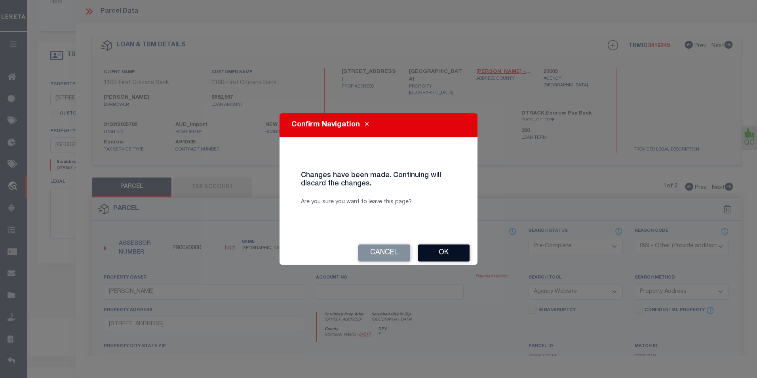
click at [445, 254] on button "Ok" at bounding box center [443, 252] width 51 height 17
select select "BP"
select select
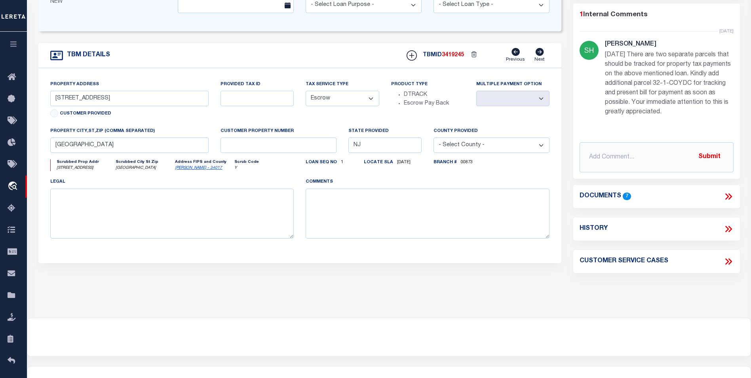
drag, startPoint x: 627, startPoint y: 54, endPoint x: 722, endPoint y: 112, distance: 111.0
click at [722, 112] on p "[DATE] There are two separate parcels that should be tracked for property tax p…" at bounding box center [669, 83] width 129 height 66
click at [660, 95] on p "[DATE] There are two separate parcels that should be tracked for property tax p…" at bounding box center [669, 83] width 129 height 66
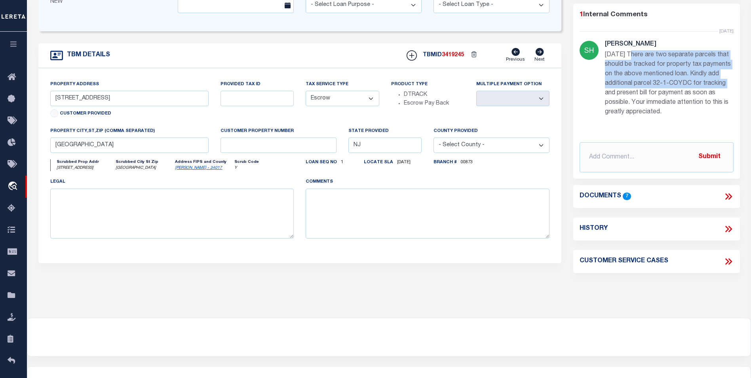
drag, startPoint x: 629, startPoint y: 52, endPoint x: 725, endPoint y: 84, distance: 101.6
click at [725, 84] on p "[DATE] There are two separate parcels that should be tracked for property tax p…" at bounding box center [669, 83] width 129 height 66
copy p "There are two separate parcels that should be tracked for property tax payments…"
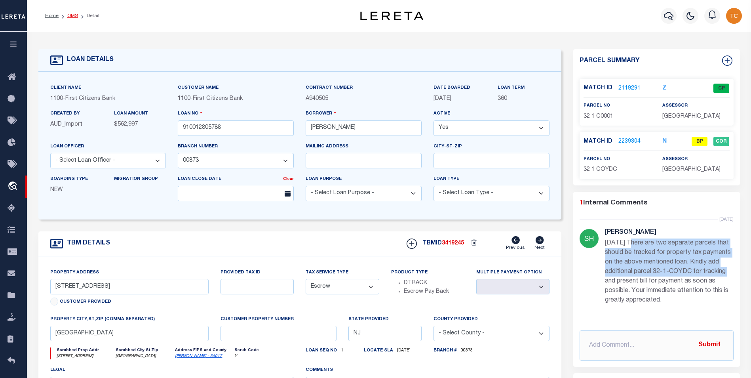
click at [76, 16] on link "OMS" at bounding box center [72, 15] width 11 height 5
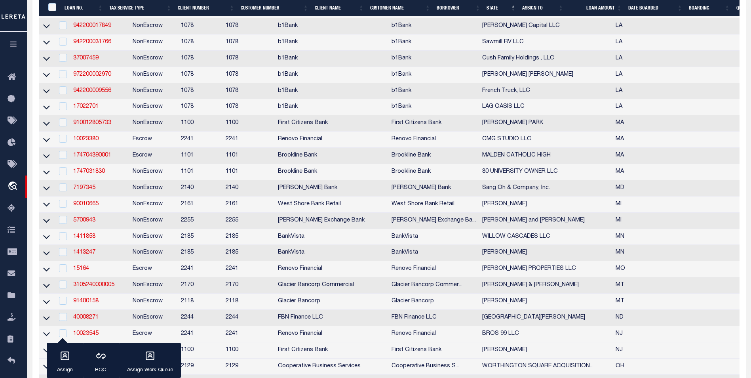
scroll to position [554, 0]
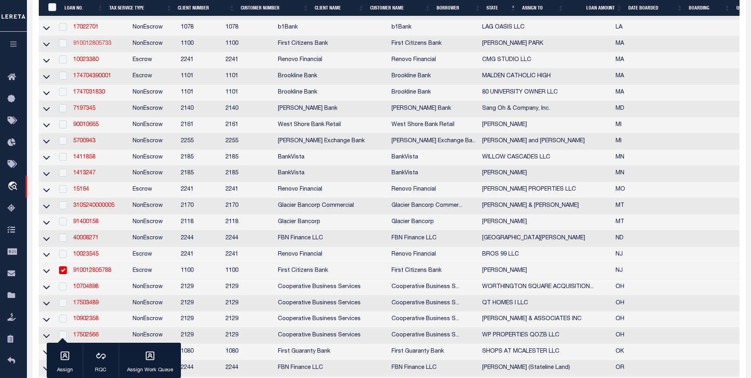
click at [101, 46] on link "910012805733" at bounding box center [92, 44] width 38 height 6
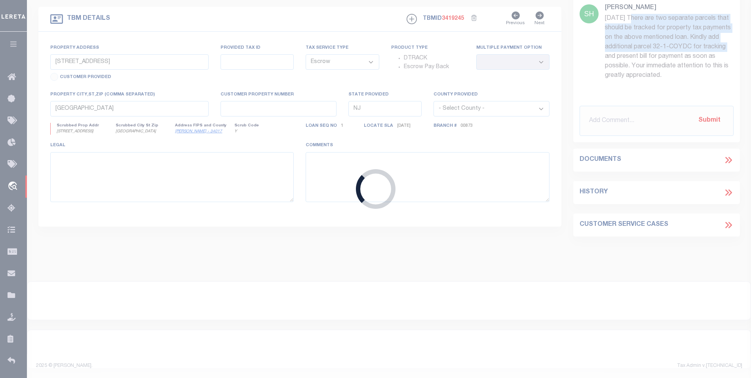
type input "910012805733"
type input "[PERSON_NAME] PARK"
select select "24361"
select select "NonEscrow"
type input "[STREET_ADDRESS]"
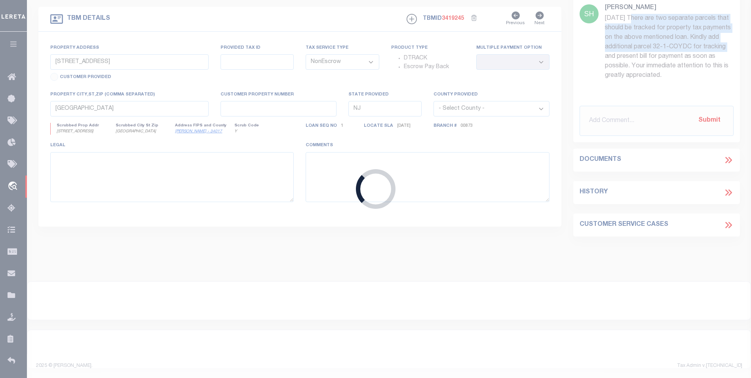
select select
type input "MEDFORD MA 02155"
type input "MA"
select select "24361"
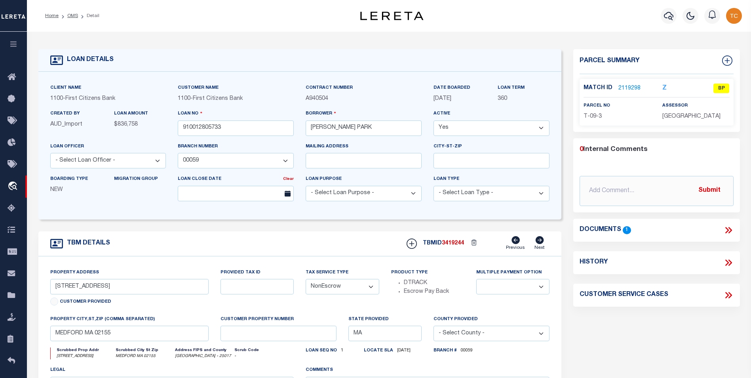
click at [619, 91] on link "2119298" at bounding box center [629, 88] width 22 height 8
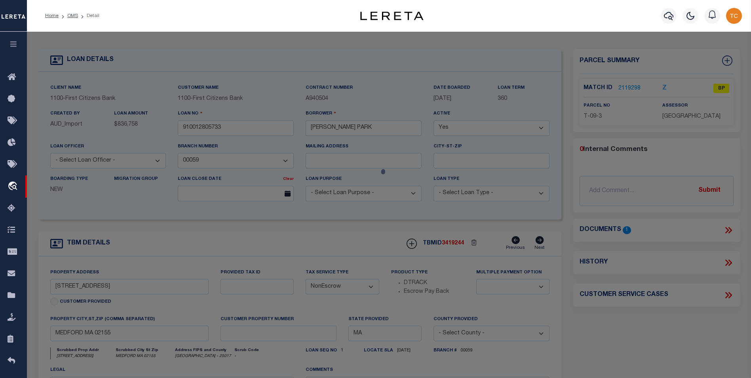
select select "AS"
select select
checkbox input "false"
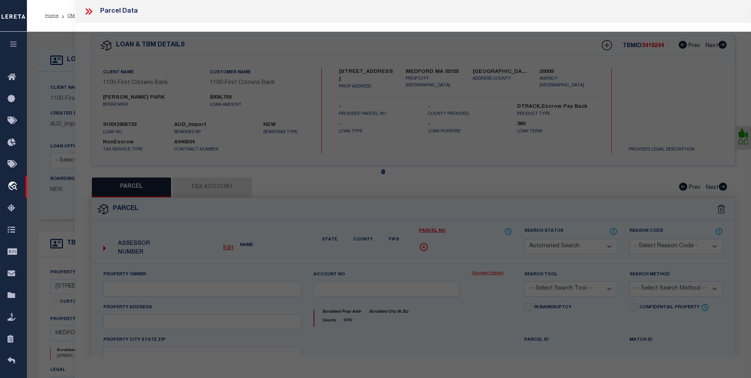
select select "BP"
type input "[PERSON_NAME] A & [PERSON_NAME]"
select select "AGW"
select select
type input "[STREET_ADDRESS]"
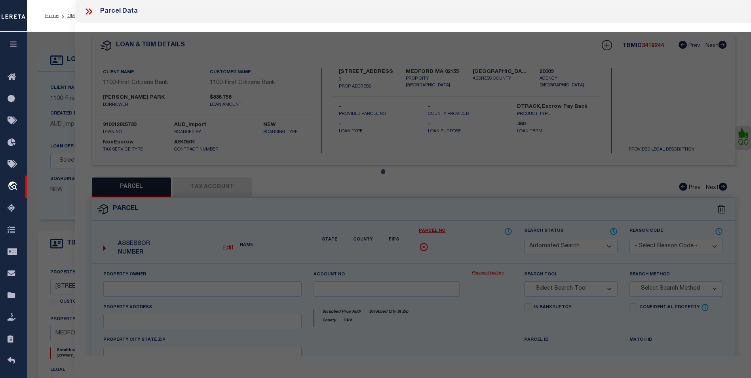
type input "MEDFORD MA 02155"
type textarea "[STREET_ADDRESS]"
type textarea "FY2026 has a different owner, [PERSON_NAME], and a different parcel id T-09 352"
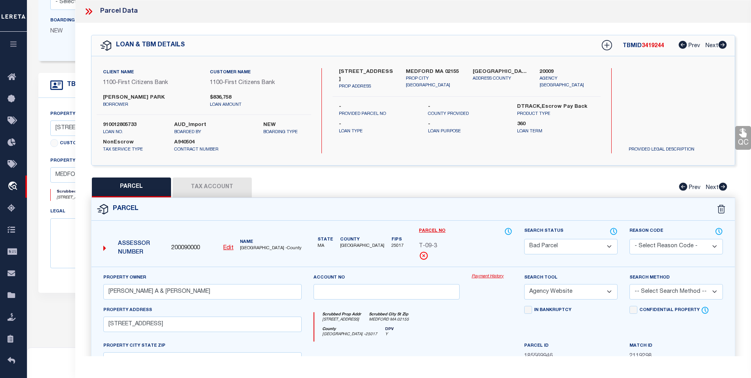
click at [232, 184] on button "Tax Account" at bounding box center [212, 187] width 79 height 20
select select "100"
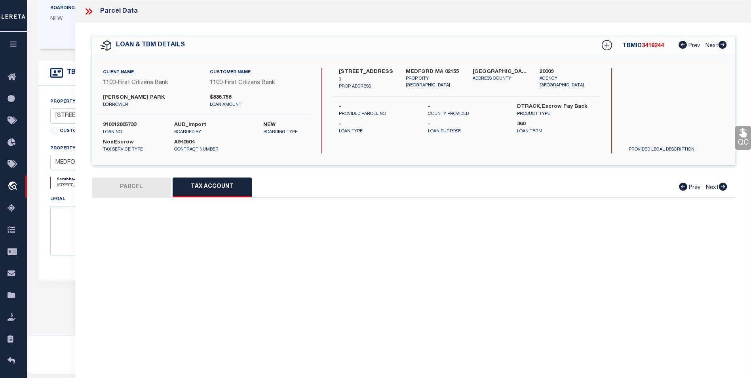
select select "100"
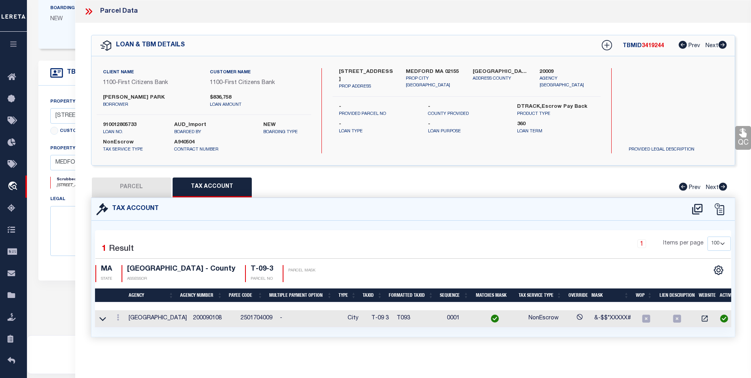
scroll to position [233, 0]
